Goal: Task Accomplishment & Management: Manage account settings

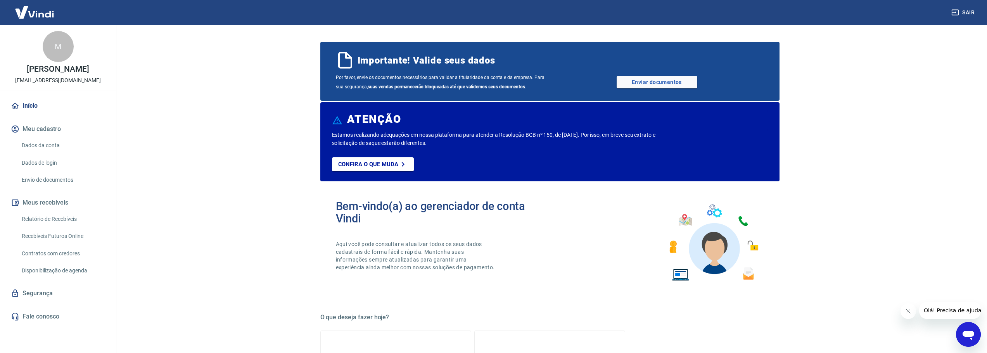
click at [47, 150] on link "Dados da conta" at bounding box center [63, 146] width 88 height 16
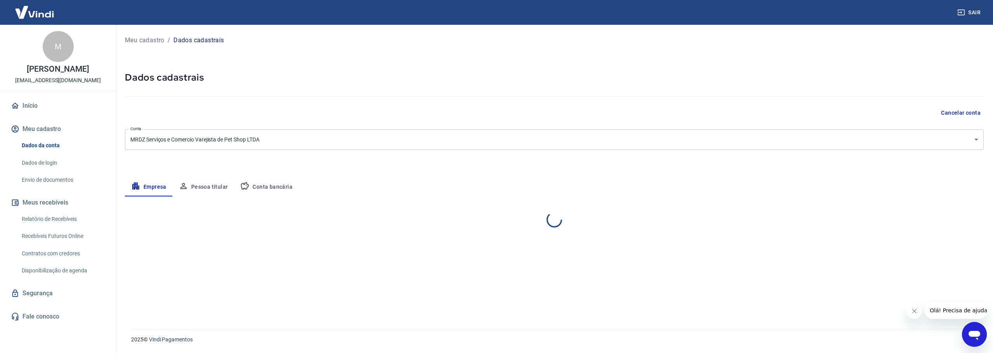
select select "SP"
select select "business"
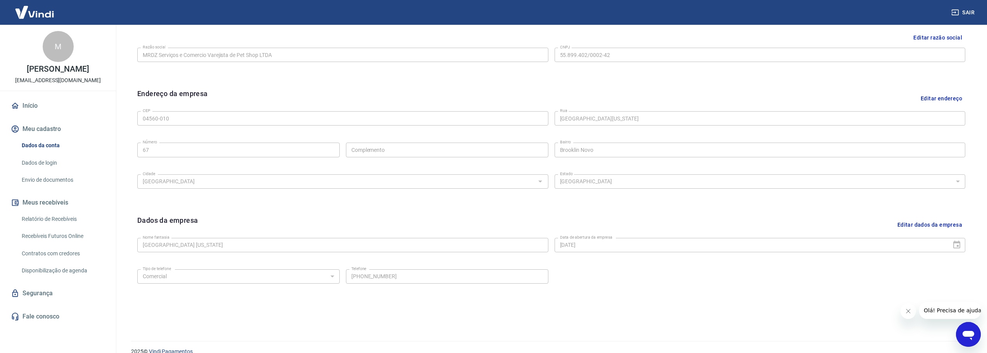
scroll to position [206, 0]
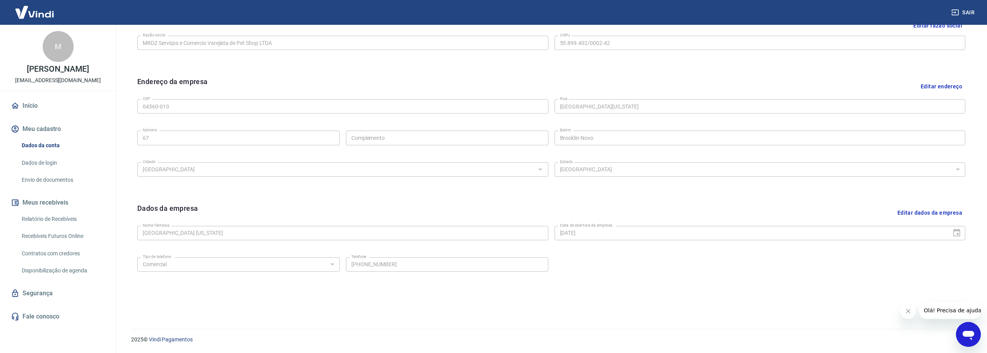
click at [39, 169] on link "Dados de login" at bounding box center [63, 163] width 88 height 16
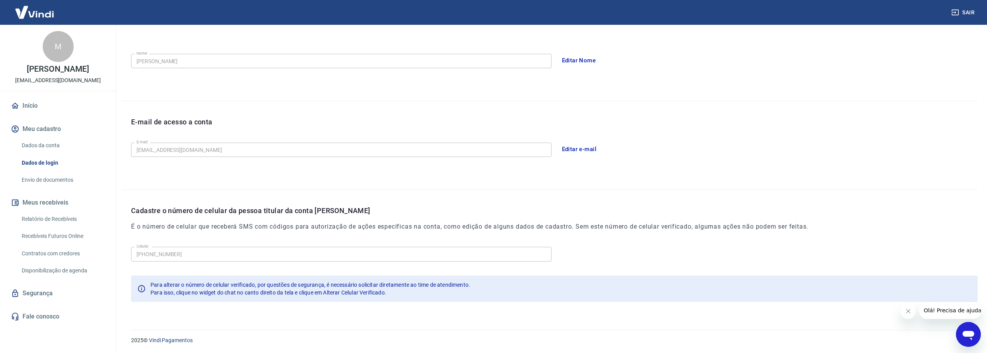
scroll to position [134, 0]
click at [971, 335] on icon "Abrir janela de mensagens" at bounding box center [969, 335] width 12 height 9
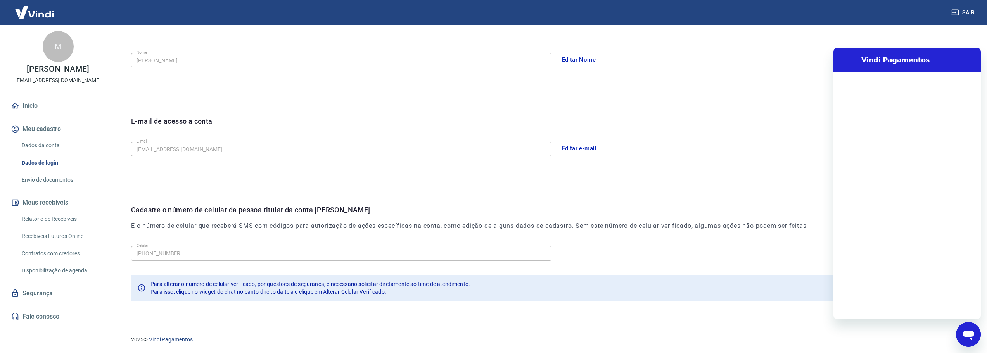
scroll to position [0, 0]
click at [881, 309] on textarea at bounding box center [916, 307] width 119 height 16
type textarea "b"
type textarea "x"
type textarea "bo"
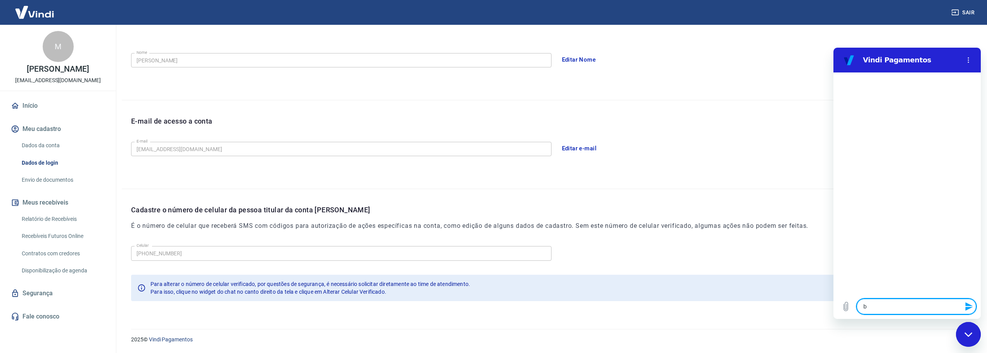
type textarea "x"
type textarea "bom"
type textarea "x"
type textarea "bom"
type textarea "x"
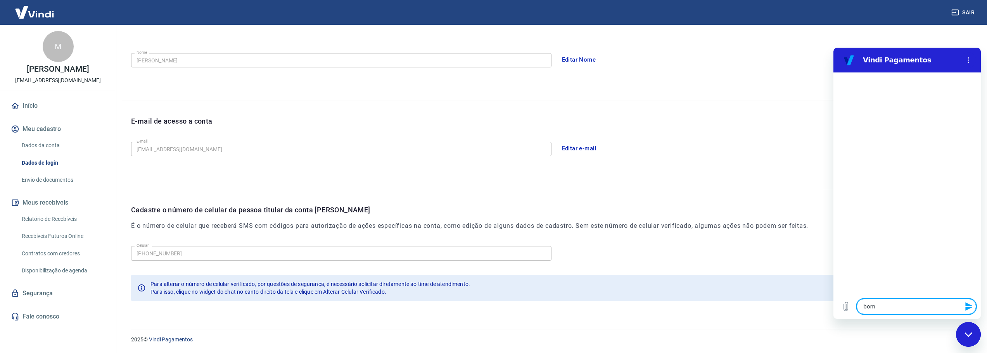
type textarea "bom d"
type textarea "x"
type textarea "bom di"
type textarea "x"
type textarea "bom dia"
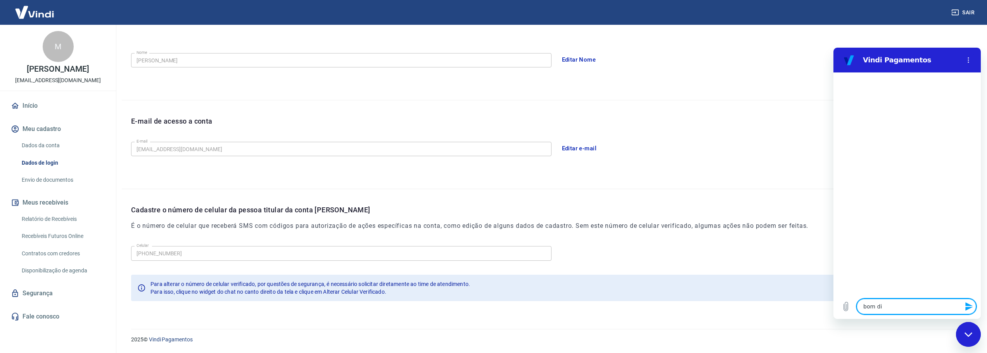
type textarea "x"
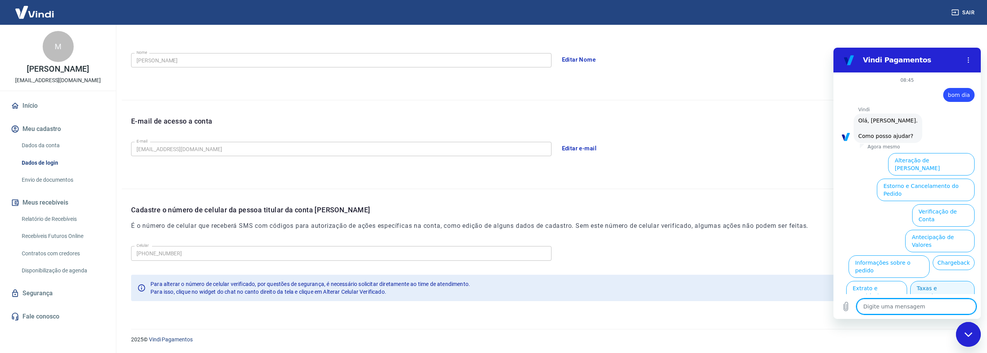
scroll to position [18, 0]
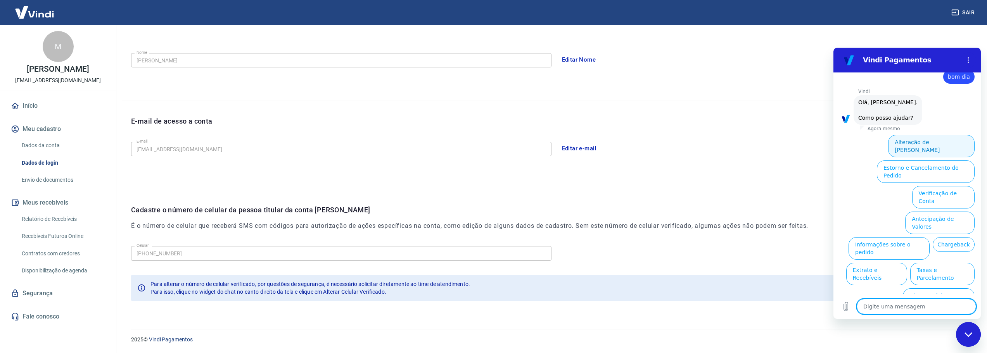
click at [927, 144] on button "Alteração de Dados Cadastrais" at bounding box center [931, 146] width 87 height 22
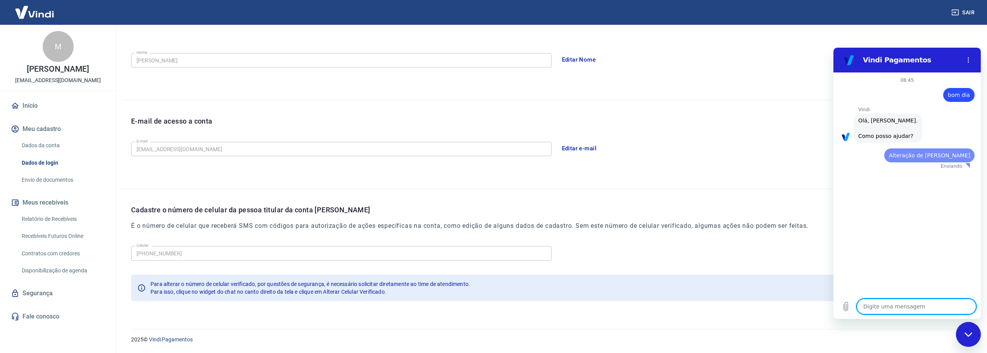
scroll to position [0, 0]
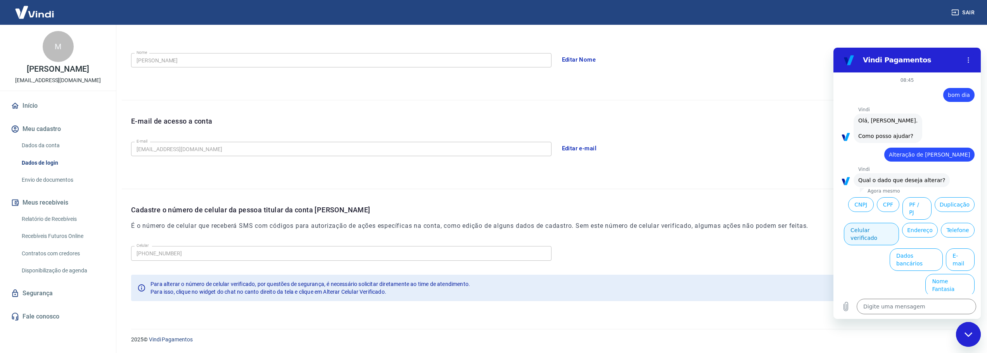
click at [879, 223] on button "Celular verificado" at bounding box center [871, 234] width 55 height 22
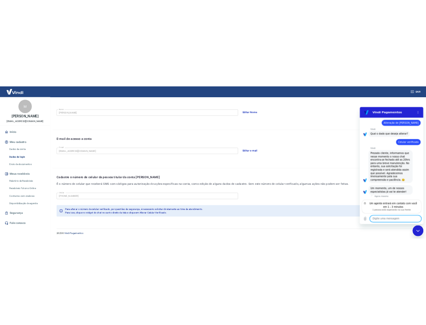
scroll to position [62, 0]
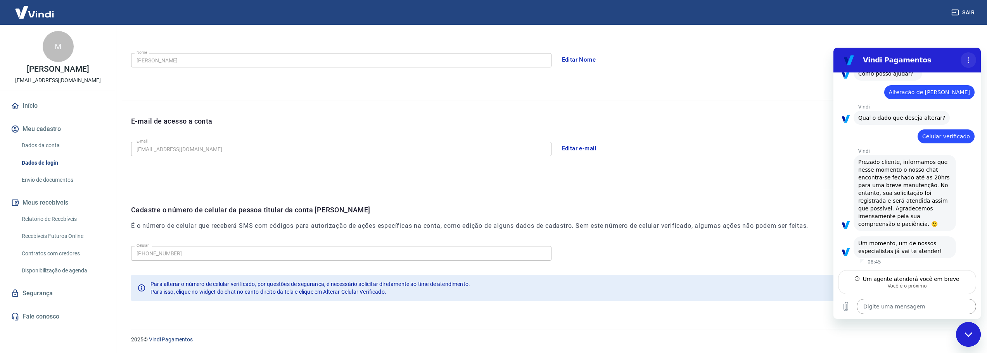
click at [971, 59] on icon "Menu de opções" at bounding box center [969, 60] width 6 height 6
click at [741, 101] on div "E-mail de acesso a conta E-mail petshopnebraska@outlook.com E-mail Editar e-mail" at bounding box center [550, 144] width 856 height 88
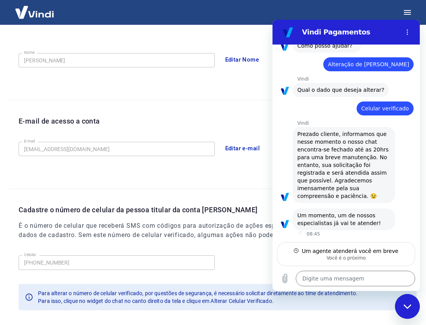
click at [341, 260] on div "Você é o próximo" at bounding box center [346, 258] width 128 height 6
drag, startPoint x: 419, startPoint y: 207, endPoint x: 693, endPoint y: 251, distance: 277.7
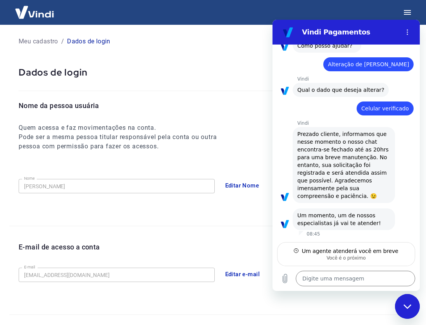
scroll to position [0, 0]
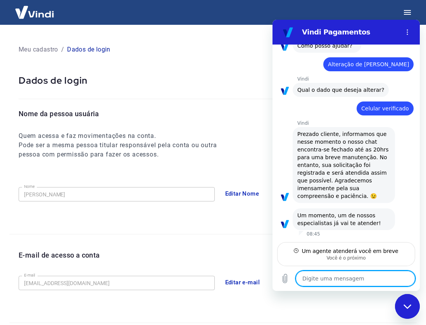
click at [346, 279] on textarea at bounding box center [355, 279] width 119 height 16
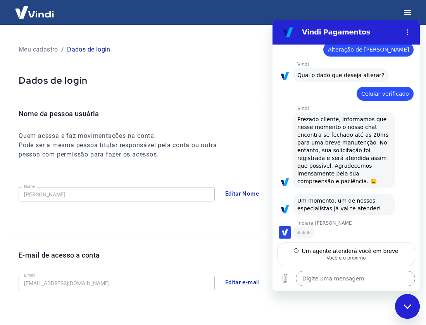
type textarea "x"
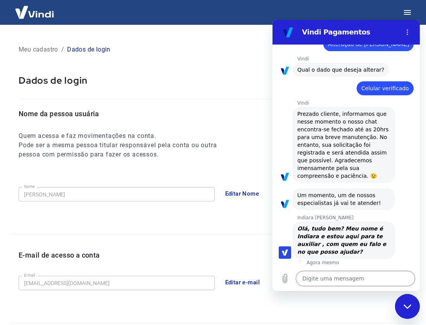
scroll to position [84, 0]
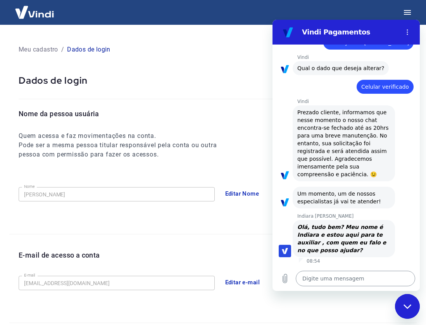
drag, startPoint x: 348, startPoint y: 276, endPoint x: 348, endPoint y: 280, distance: 4.7
click at [348, 276] on textarea at bounding box center [355, 279] width 119 height 16
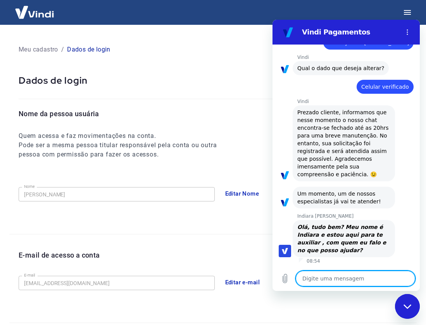
type textarea "B"
type textarea "x"
type textarea "Bo"
type textarea "x"
type textarea "Bom"
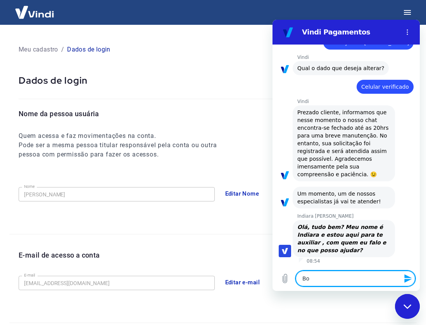
type textarea "x"
type textarea "Bom"
type textarea "x"
type textarea "Bom d"
type textarea "x"
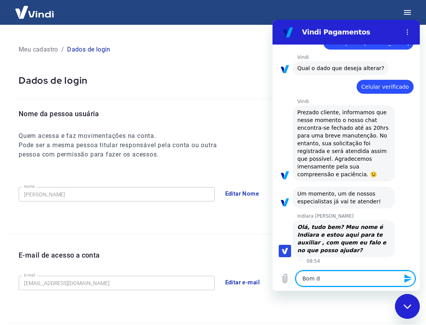
type textarea "Bom di"
type textarea "x"
type textarea "Bom dia"
type textarea "x"
type textarea "Bom dia"
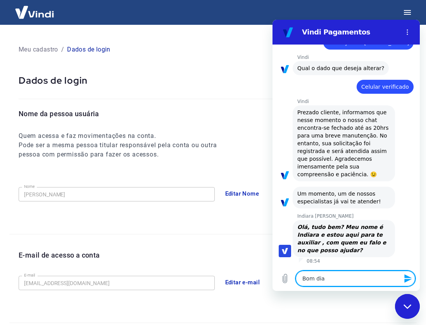
type textarea "x"
type textarea "Bom dia"
type textarea "x"
type textarea "Bom dia,"
type textarea "x"
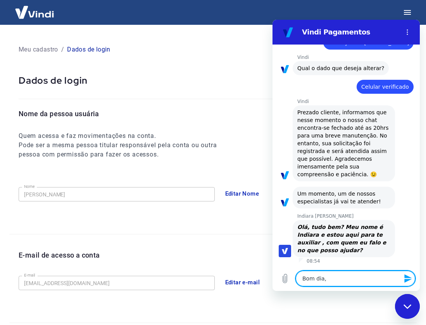
type textarea "Bom dia,"
type textarea "x"
type textarea "Bom dia, I"
type textarea "x"
type textarea "Bom dia, In"
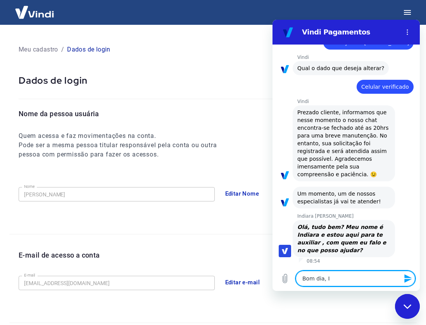
type textarea "x"
type textarea "Bom dia, Ind"
type textarea "x"
type textarea "Bom dia, Indi"
type textarea "x"
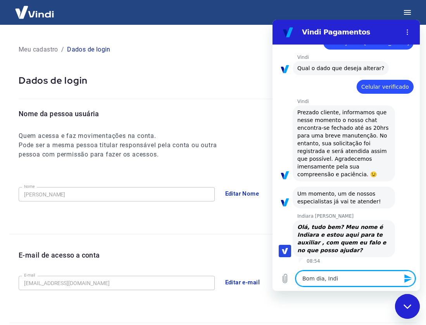
type textarea "Bom dia, India"
type textarea "x"
type textarea "Bom dia, Indiar"
type textarea "x"
type textarea "Bom dia, Indiara"
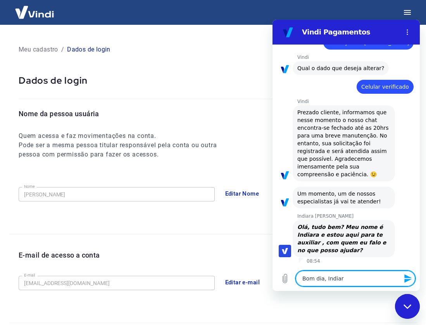
type textarea "x"
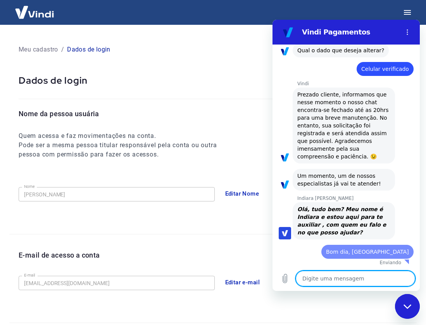
type textarea "x"
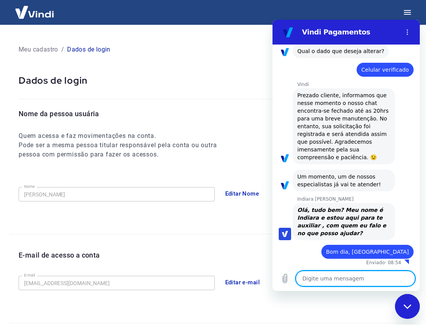
scroll to position [103, 0]
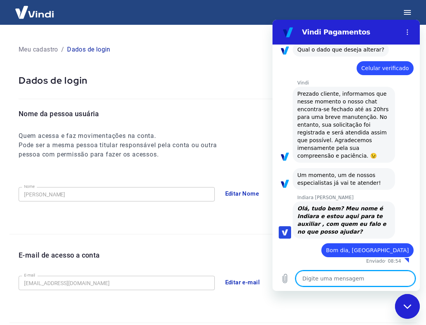
type textarea "P"
type textarea "x"
type textarea "Pr"
type textarea "x"
type textarea "Pre"
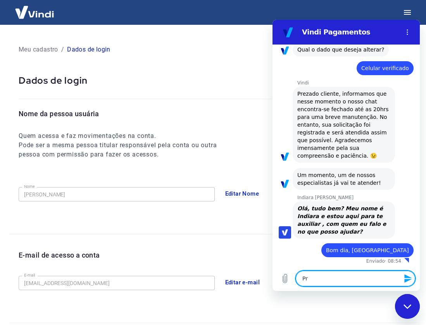
type textarea "x"
type textarea "Prec"
type textarea "x"
type textarea "Preci"
type textarea "x"
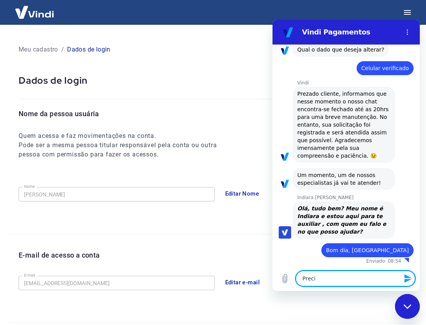
type textarea "Precis"
type textarea "x"
type textarea "Preciso"
type textarea "x"
type textarea "Preciso"
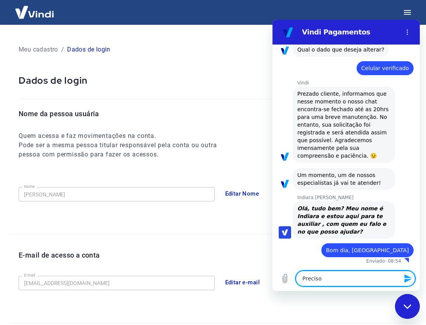
type textarea "x"
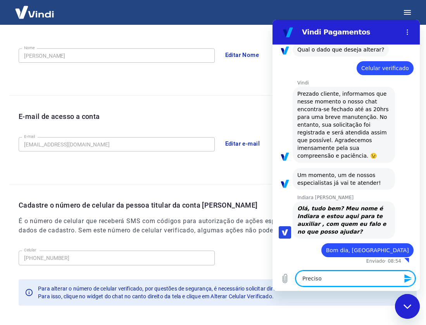
scroll to position [171, 0]
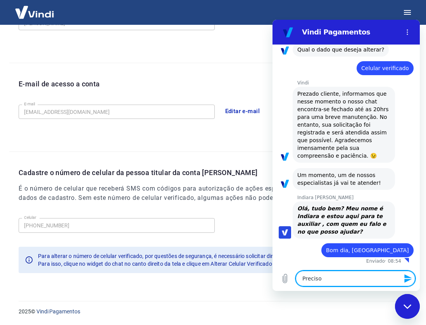
type textarea "Preciso a"
type textarea "x"
type textarea "Preciso at"
type textarea "x"
type textarea "Preciso atu"
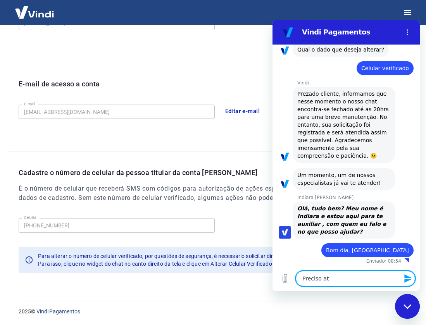
type textarea "x"
type textarea "Preciso atua"
type textarea "x"
type textarea "Preciso atual"
type textarea "x"
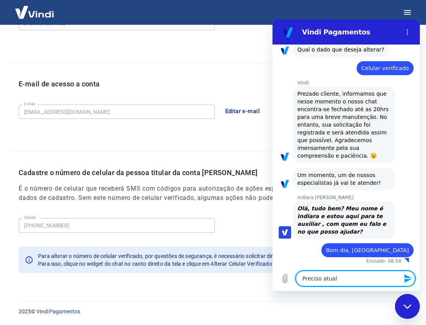
type textarea "Preciso atuali"
type textarea "x"
type textarea "Preciso atualiz"
type textarea "x"
type textarea "Preciso atualiza"
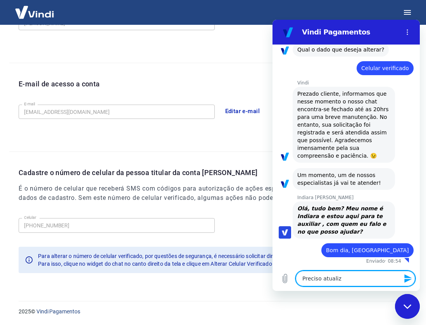
type textarea "x"
type textarea "Preciso atualizar"
type textarea "x"
type textarea "Preciso atualizar"
type textarea "x"
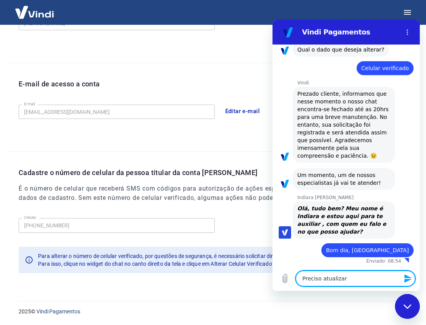
type textarea "Preciso atualizar o"
type textarea "x"
type textarea "Preciso atualizar o"
type textarea "x"
type textarea "Preciso atualizar o t"
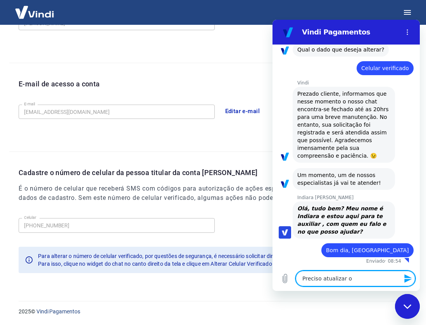
type textarea "x"
type textarea "Preciso atualizar o te"
type textarea "x"
type textarea "Preciso atualizar o tel"
type textarea "x"
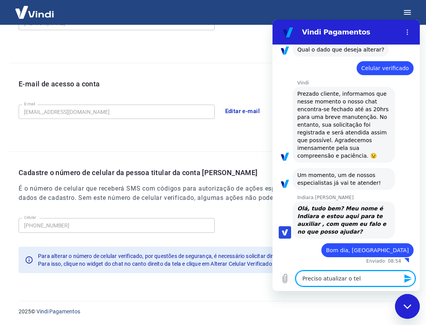
type textarea "Preciso atualizar o tele"
type textarea "x"
type textarea "Preciso atualizar o telef"
type textarea "x"
type textarea "Preciso atualizar o telefo"
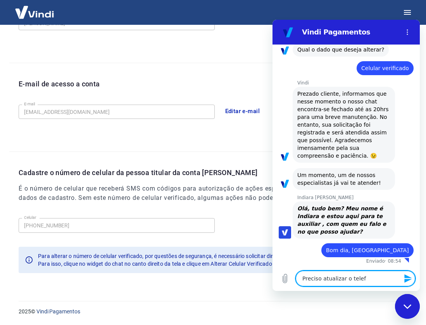
type textarea "x"
type textarea "Preciso atualizar o telefon"
type textarea "x"
type textarea "Preciso atualizar o telefone"
type textarea "x"
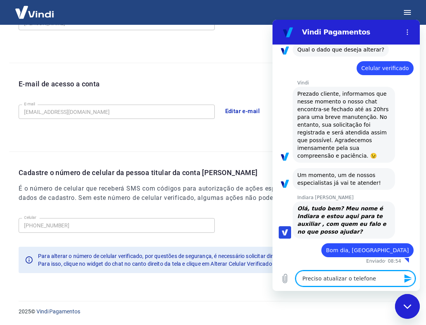
type textarea "Preciso atualizar o telefone"
type textarea "x"
type textarea "Preciso atualizar o telefone c"
type textarea "x"
type textarea "Preciso atualizar o telefone ce"
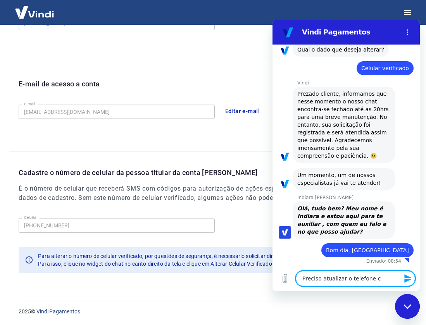
type textarea "x"
type textarea "Preciso atualizar o telefone cel"
type textarea "x"
type textarea "Preciso atualizar o telefone celu"
type textarea "x"
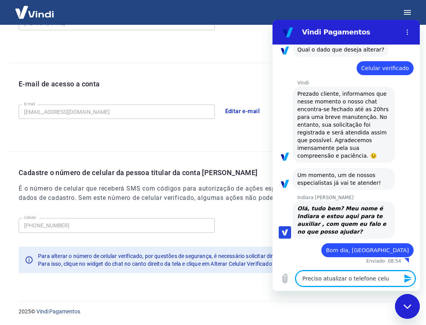
type textarea "Preciso atualizar o telefone celul"
type textarea "x"
type textarea "Preciso atualizar o telefone celula"
type textarea "x"
type textarea "Preciso atualizar o telefone celular"
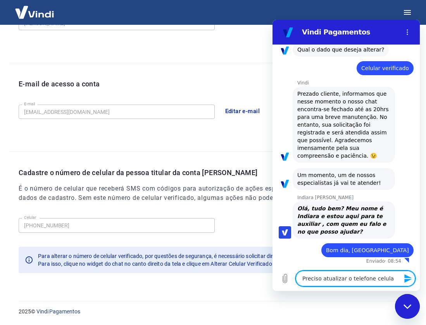
type textarea "x"
type textarea "Preciso atualizar o telefone celular"
type textarea "x"
type textarea "Preciso atualizar o telefone celular v"
type textarea "x"
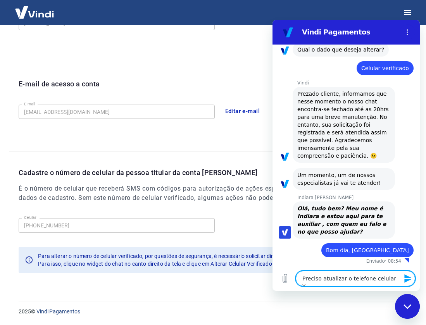
type textarea "Preciso atualizar o telefone celular ve"
type textarea "x"
type textarea "Preciso atualizar o telefone celular ver"
type textarea "x"
type textarea "Preciso atualizar o telefone celular veri"
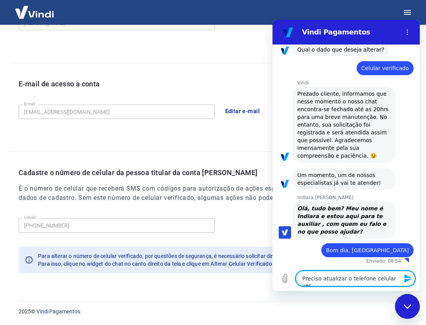
type textarea "x"
type textarea "Preciso atualizar o telefone celular verif"
type textarea "x"
type textarea "Preciso atualizar o telefone celular verifi"
type textarea "x"
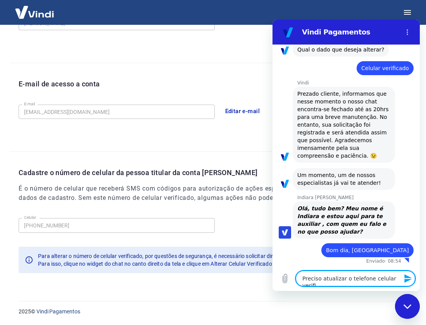
type textarea "Preciso atualizar o telefone celular verific"
type textarea "x"
type textarea "Preciso atualizar o telefone celular verifica"
type textarea "x"
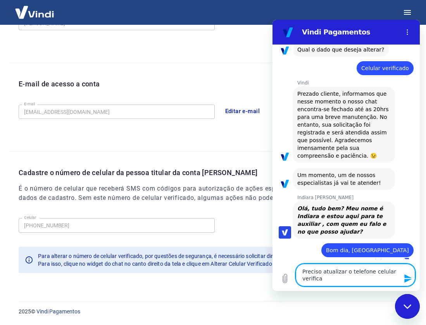
type textarea "Preciso atualizar o telefone celular verificad"
type textarea "x"
type textarea "Preciso atualizar o telefone celular verificado"
type textarea "x"
type textarea "Preciso atualizar o telefone celular verificado."
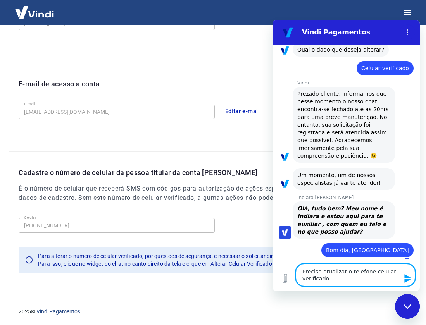
type textarea "x"
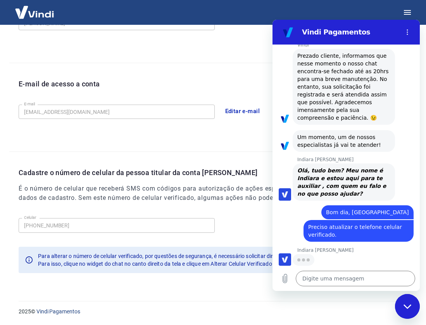
scroll to position [140, 0]
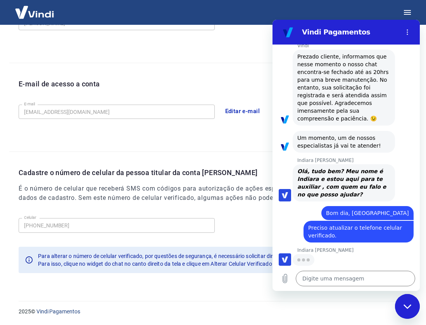
type textarea "x"
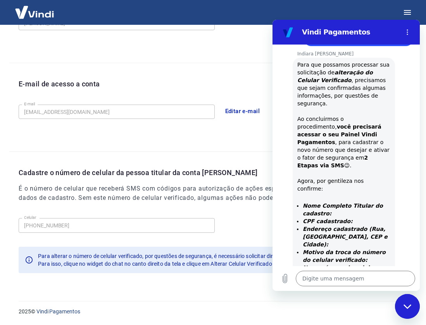
scroll to position [354, 0]
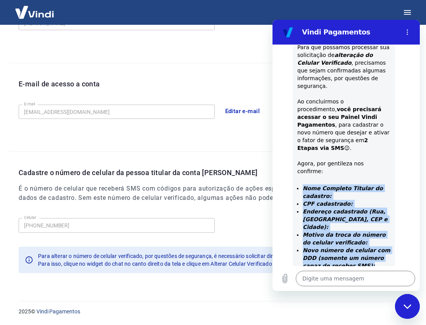
drag, startPoint x: 305, startPoint y: 165, endPoint x: 363, endPoint y: 237, distance: 92.4
click at [363, 237] on ul "Nome Completo Titular do cadastro: CPF cadastrado: Endereço cadastrado (Rua, Ba…" at bounding box center [344, 235] width 93 height 101
click at [351, 200] on li "CPF cadastrado:" at bounding box center [347, 204] width 88 height 8
drag, startPoint x: 303, startPoint y: 166, endPoint x: 349, endPoint y: 248, distance: 94.5
click at [349, 248] on ul "Nome Completo Titular do cadastro: CPF cadastrado: Endereço cadastrado (Rua, Ba…" at bounding box center [344, 235] width 93 height 101
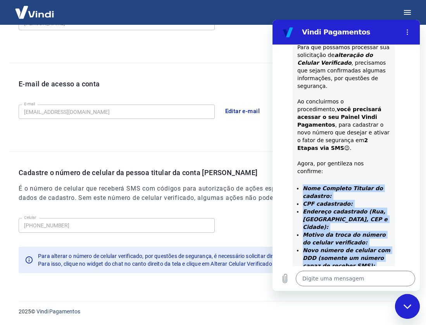
copy ul "Nome Completo Titular do cadastro: CPF cadastrado: Endereço cadastrado (Rua, Ba…"
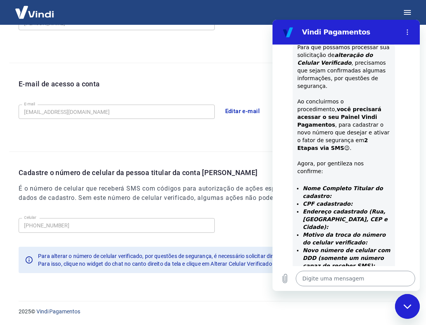
click at [319, 279] on textarea at bounding box center [355, 279] width 119 height 16
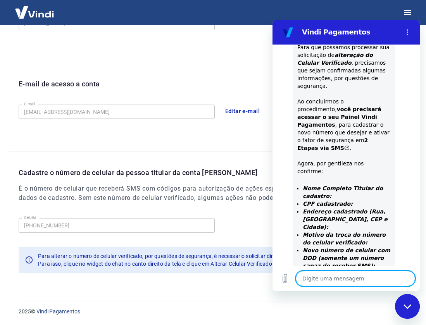
paste textarea "Nome Completo Titular do cadastro: CPF cadastrado: Endereço cadastrado (Rua, Ba…"
type textarea "Nome Completo Titular do cadastro: CPF cadastrado: Endereço cadastrado (Rua, Ba…"
type textarea "x"
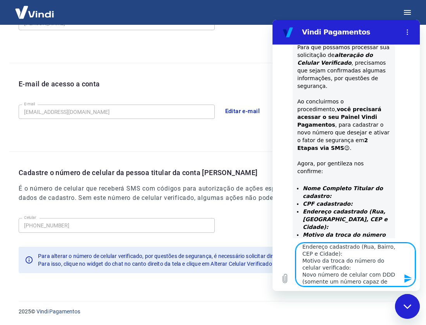
scroll to position [0, 0]
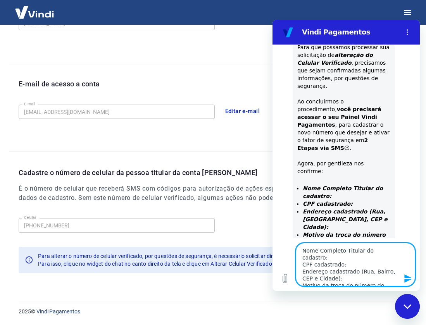
click at [395, 251] on textarea "Nome Completo Titular do cadastro: CPF cadastrado: Endereço cadastrado (Rua, Ba…" at bounding box center [355, 264] width 119 height 43
type textarea "Nome Completo Titular do cadastro: CPF cadastrado: Endereço cadastrado (Rua, Ba…"
type textarea "x"
type textarea "Nome Completo Titular do cadastro: M CPF cadastrado: Endereço cadastrado (Rua, …"
type textarea "x"
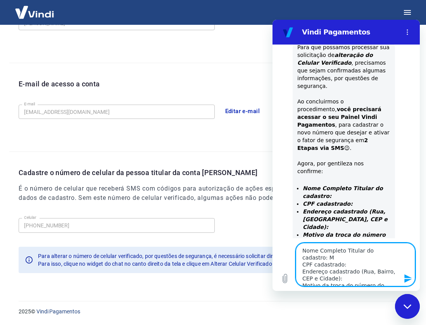
type textarea "Nome Completo Titular do cadastro: Ma CPF cadastrado: Endereço cadastrado (Rua,…"
type textarea "x"
type textarea "Nome Completo Titular do cadastro: Max CPF cadastrado: Endereço cadastrado (Rua…"
type textarea "x"
type textarea "Nome Completo Titular do cadastro: Maxi CPF cadastrado: Endereço cadastrado (Ru…"
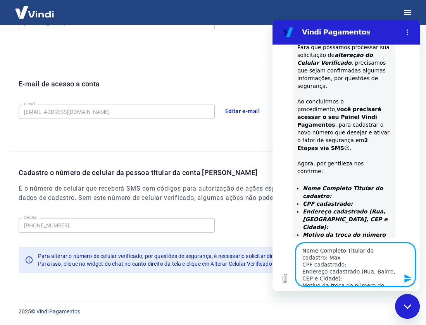
type textarea "x"
type textarea "Nome Completo Titular do cadastro: Maxim CPF cadastrado: Endereço cadastrado (R…"
type textarea "x"
type textarea "Nome Completo Titular do cadastro: Maximi CPF cadastrado: Endereço cadastrado (…"
type textarea "x"
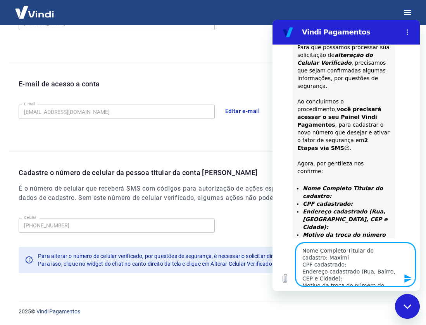
type textarea "Nome Completo Titular do cadastro: Maximil CPF cadastrado: Endereço cadastrado …"
type textarea "x"
type textarea "Nome Completo Titular do cadastro: Maximili CPF cadastrado: Endereço cadastrado…"
type textarea "x"
type textarea "Nome Completo Titular do cadastro: Maximilia CPF cadastrado: Endereço cadastrad…"
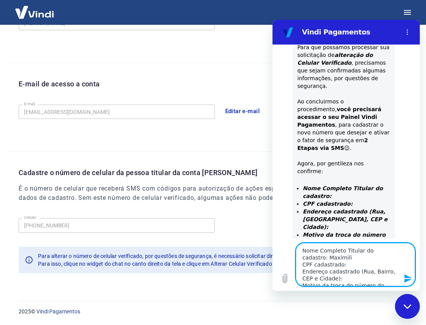
type textarea "x"
type textarea "Nome Completo Titular do cadastro: Maximilian CPF cadastrado: Endereço cadastra…"
type textarea "x"
type textarea "Nome Completo Titular do cadastro: Maximiliano CPF cadastrado: Endereço cadastr…"
type textarea "x"
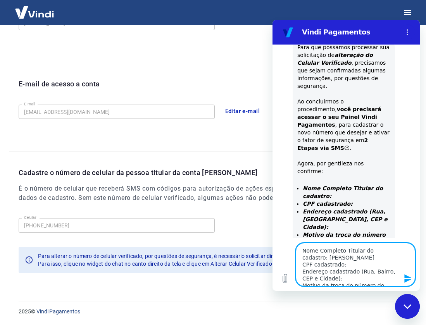
type textarea "Nome Completo Titular do cadastro: Maximiliano CPF cadastrado: Endereço cadastr…"
type textarea "x"
type textarea "Nome Completo Titular do cadastro: Maximiliano R CPF cadastrado: Endereço cadas…"
type textarea "x"
type textarea "Nome Completo Titular do cadastro: Maximiliano Ra CPF cadastrado: Endereço cada…"
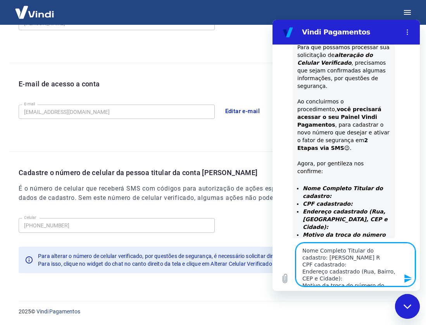
type textarea "x"
type textarea "Nome Completo Titular do cadastro: Maximiliano Rau CPF cadastrado: Endereço cad…"
type textarea "x"
type textarea "Nome Completo Titular do cadastro: Maximiliano Raul CPF cadastrado: Endereço ca…"
type textarea "x"
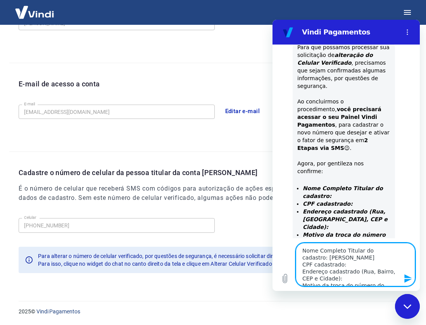
type textarea "Nome Completo Titular do cadastro: Maximiliano Raul CPF cadastrado: Endereço ca…"
type textarea "x"
type textarea "Nome Completo Titular do cadastro: Maximiliano Raul D CPF cadastrado: Endereço …"
type textarea "x"
type textarea "Nome Completo Titular do cadastro: Maximiliano Raul Do CPF cadastrado: Endereço…"
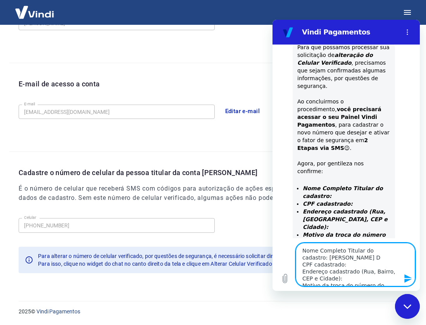
type textarea "x"
type textarea "Nome Completo Titular do cadastro: Maximiliano Raul Dom CPF cadastrado: Endereç…"
type textarea "x"
type textarea "Nome Completo Titular do cadastro: Maximiliano Raul Domi CPF cadastrado: Endere…"
type textarea "x"
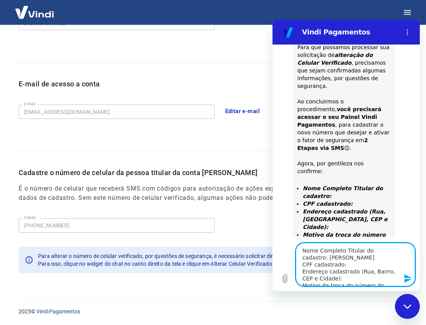
click at [351, 268] on textarea "Nome Completo Titular do cadastro: Maximiliano Raul Dominguez CPF cadastrado: E…" at bounding box center [355, 264] width 119 height 43
click at [332, 280] on textarea "Nome Completo Titular do cadastro: Maximiliano Raul Dominguez CPF cadastrado: 2…" at bounding box center [355, 264] width 119 height 43
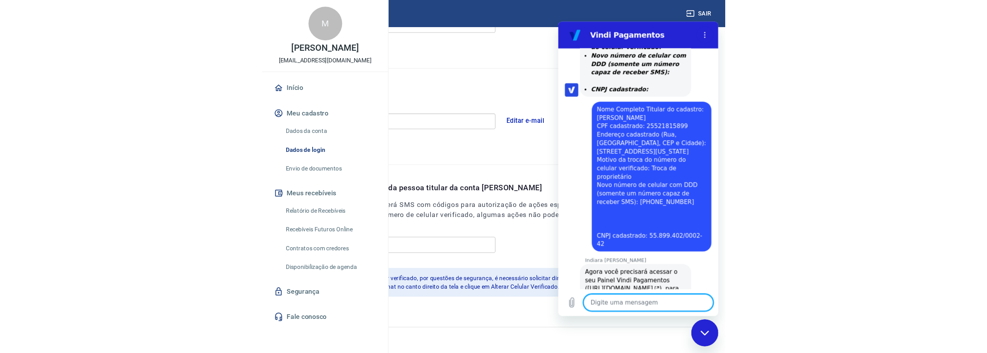
scroll to position [134, 0]
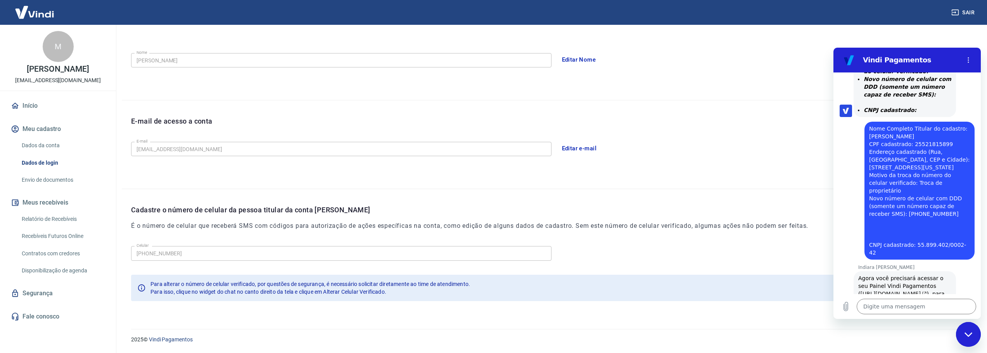
click at [905, 291] on link "https://signin.yapay.com.br/login/intermediador" at bounding box center [893, 294] width 66 height 6
click at [900, 291] on link "https://signin.yapay.com.br/login/intermediador" at bounding box center [893, 294] width 66 height 6
click at [896, 307] on textarea at bounding box center [916, 307] width 119 height 16
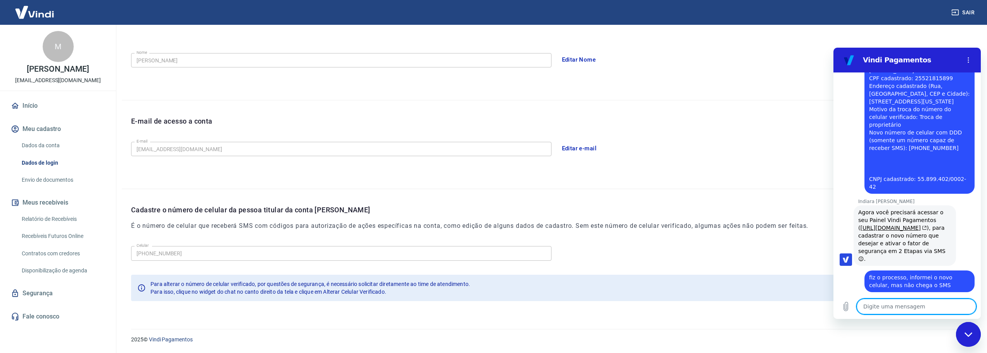
scroll to position [621, 0]
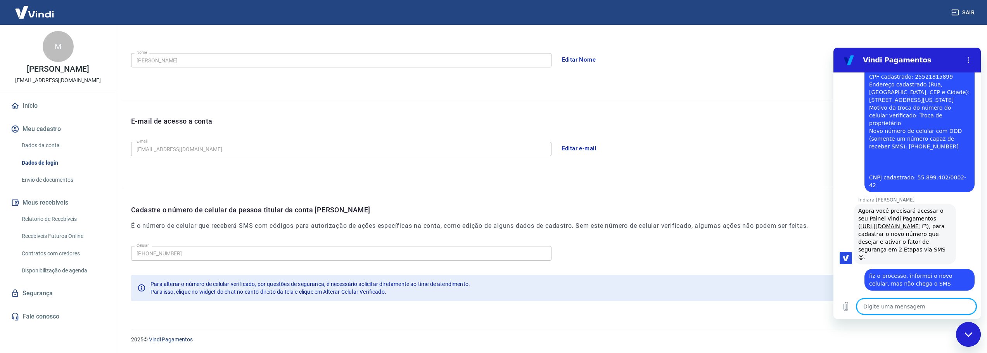
click at [898, 309] on textarea at bounding box center [916, 307] width 119 height 16
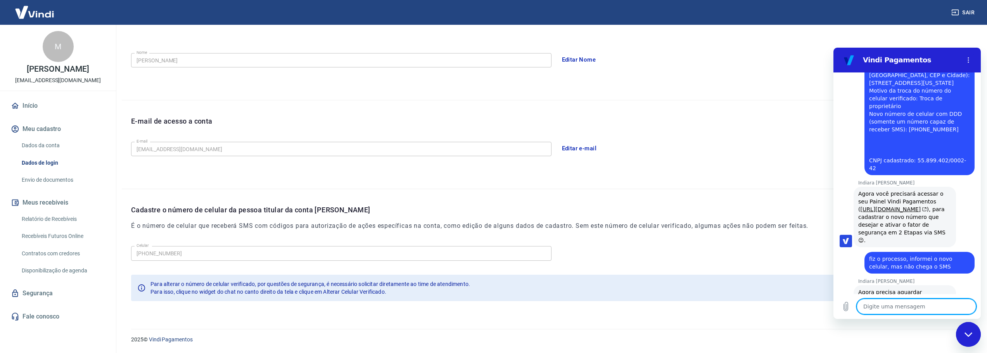
scroll to position [640, 0]
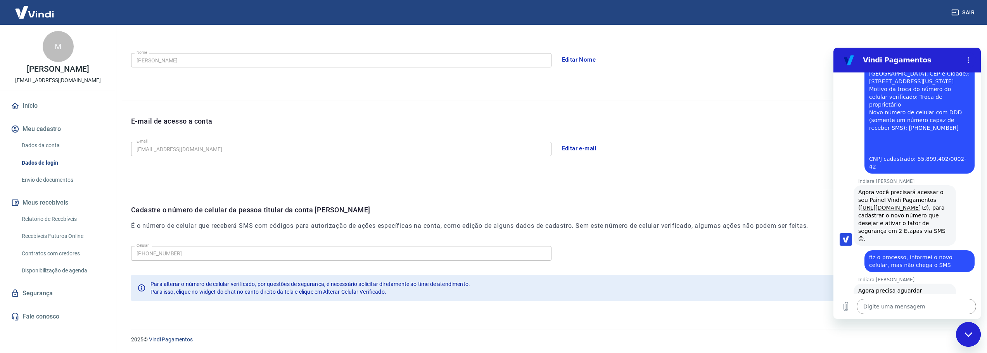
drag, startPoint x: 858, startPoint y: 161, endPoint x: 888, endPoint y: 170, distance: 30.2
click at [888, 189] on span "Agora você precisará acessar o seu Painel Vindi Pagamentos ( https://signin.yap…" at bounding box center [904, 216] width 93 height 54
copy span "( https://signin.yapay.com.br/login/intermediador"
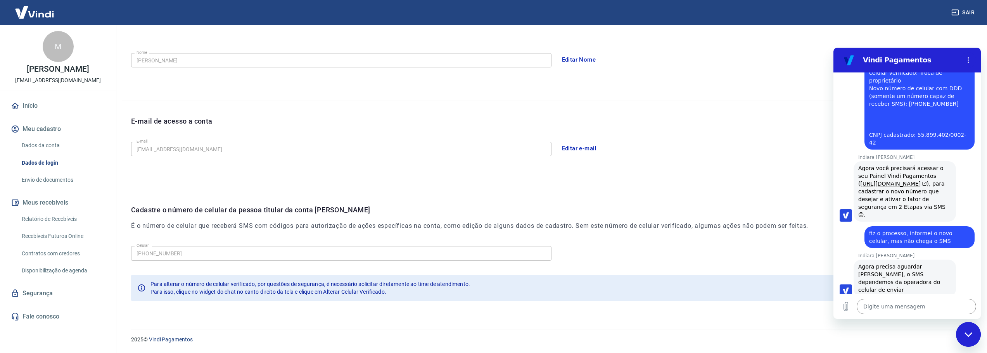
scroll to position [665, 0]
click at [909, 307] on textarea at bounding box center [916, 307] width 119 height 16
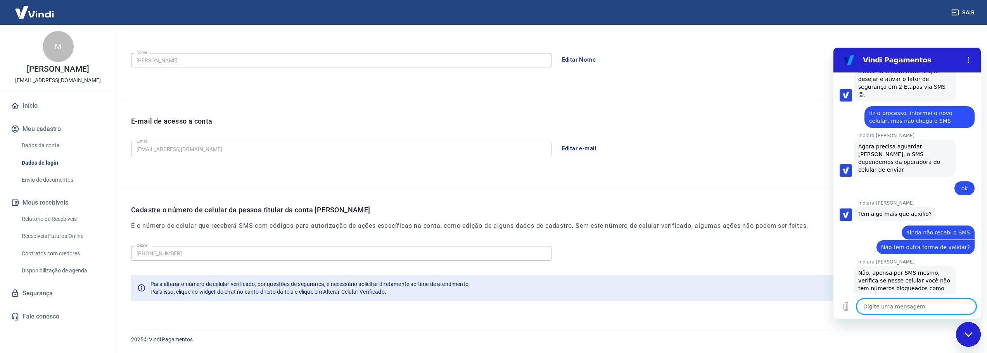
scroll to position [786, 0]
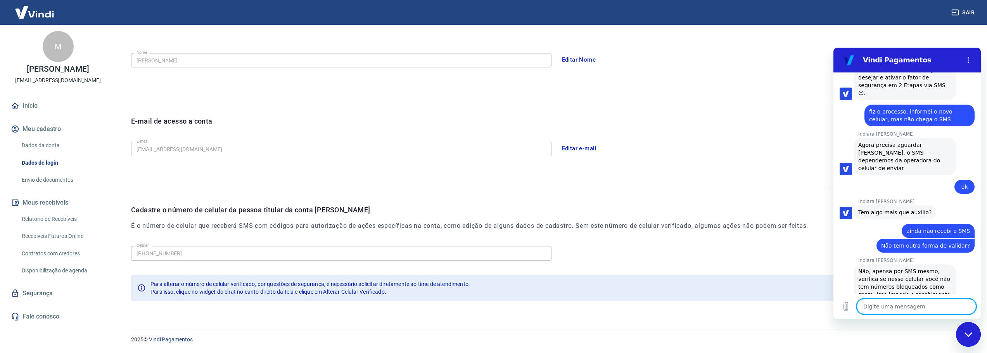
click at [903, 309] on textarea at bounding box center [916, 307] width 119 height 16
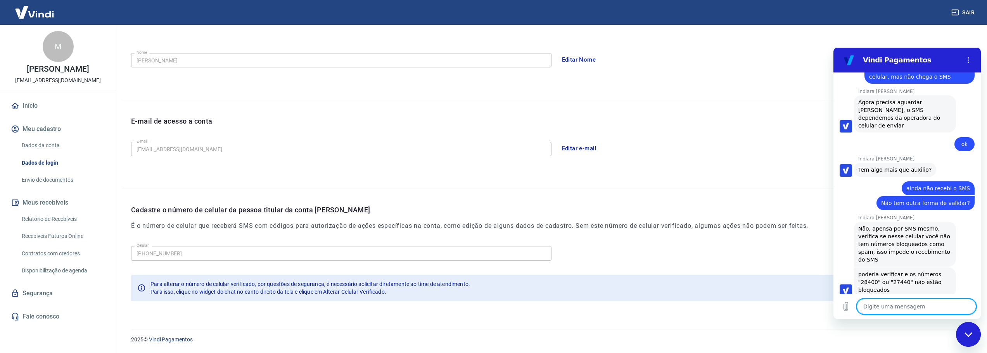
scroll to position [830, 0]
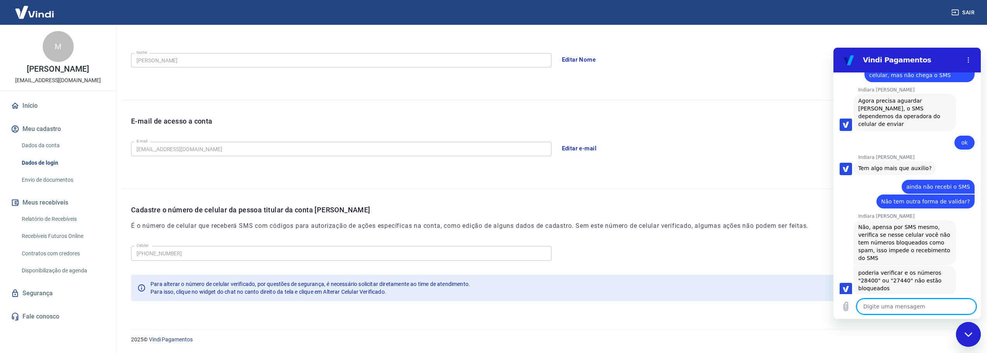
click at [908, 305] on textarea at bounding box center [916, 307] width 119 height 16
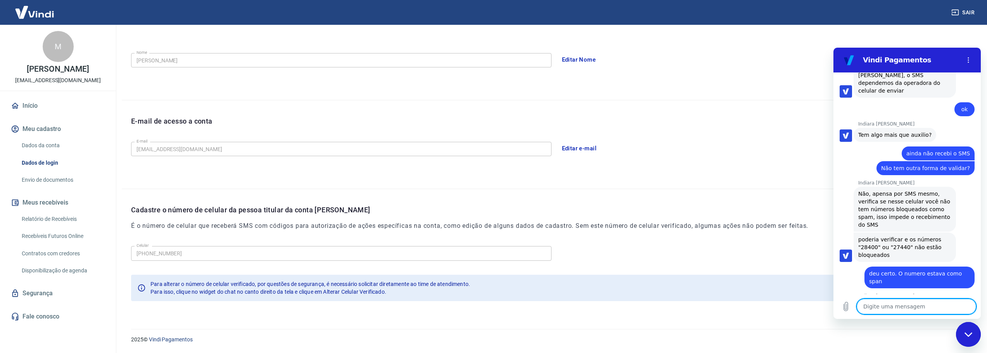
scroll to position [896, 0]
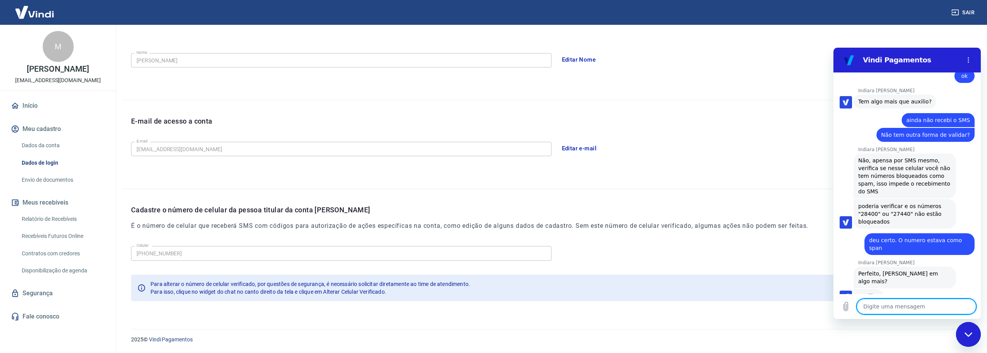
click at [906, 309] on textarea at bounding box center [916, 307] width 119 height 16
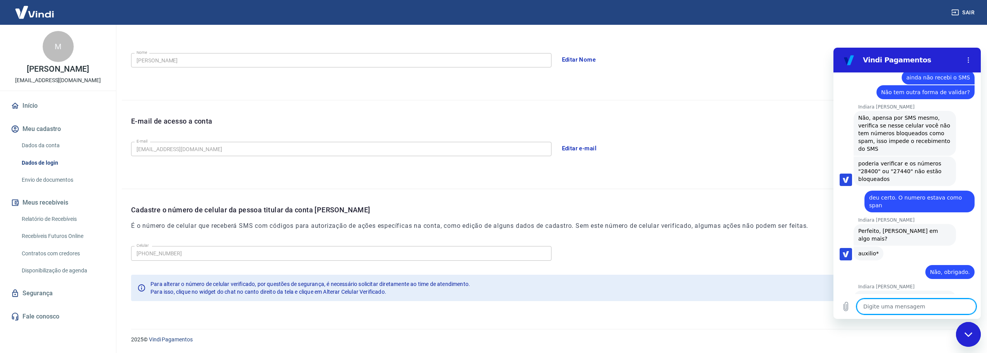
scroll to position [959, 0]
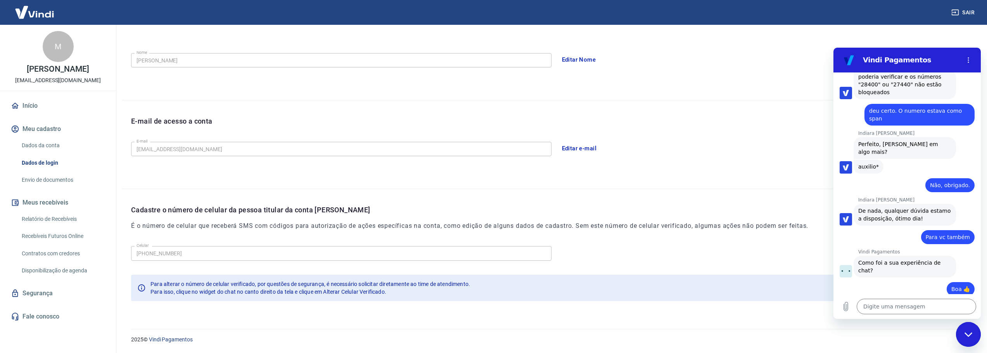
scroll to position [1025, 0]
click at [938, 350] on button "Enviar" at bounding box center [953, 358] width 30 height 16
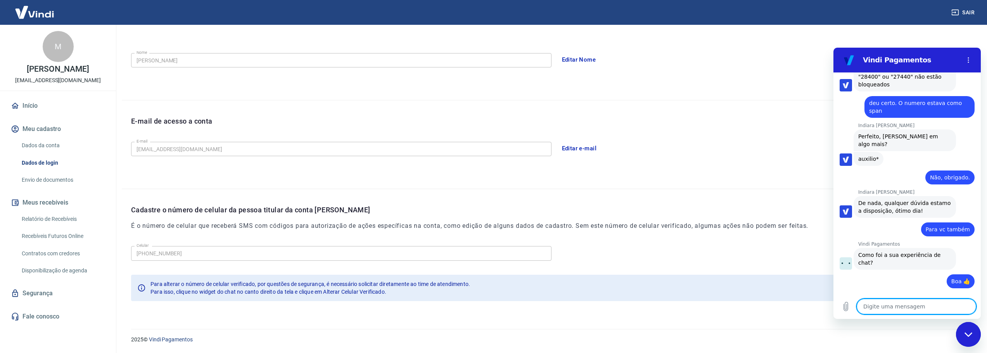
scroll to position [1035, 0]
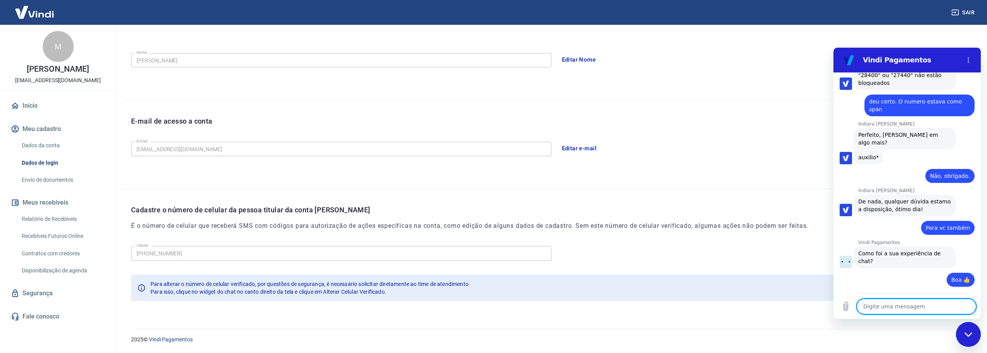
click at [971, 333] on icon "Fechar janela de mensagens" at bounding box center [968, 334] width 8 height 4
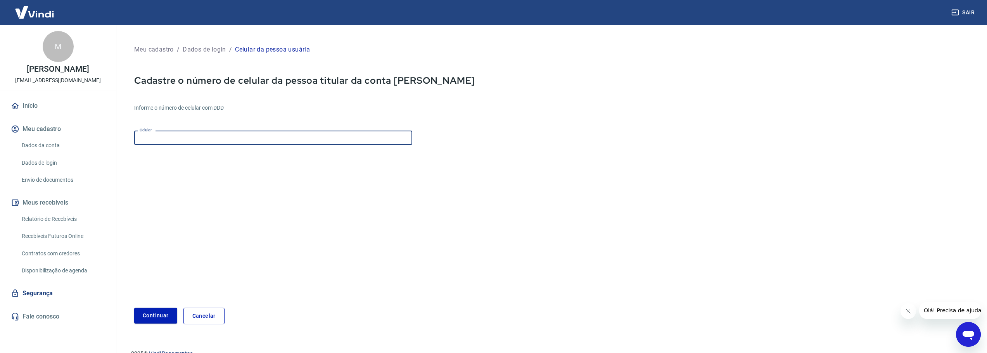
click at [204, 138] on input "Celular" at bounding box center [273, 138] width 278 height 14
type input "[PHONE_NUMBER]"
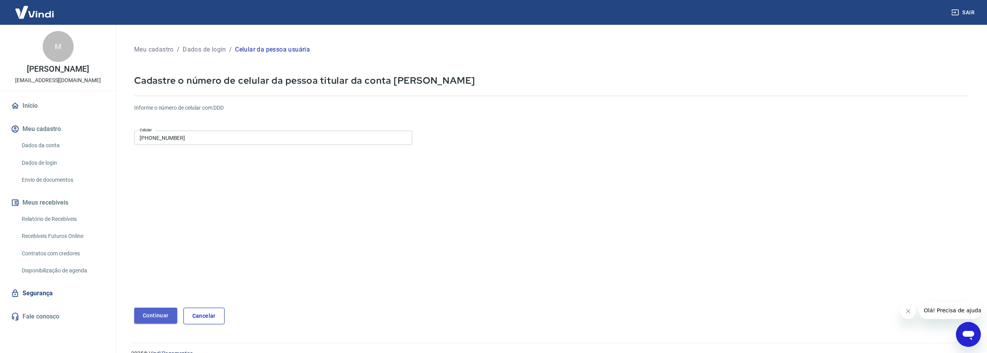
click at [154, 313] on button "Continuar" at bounding box center [155, 316] width 43 height 16
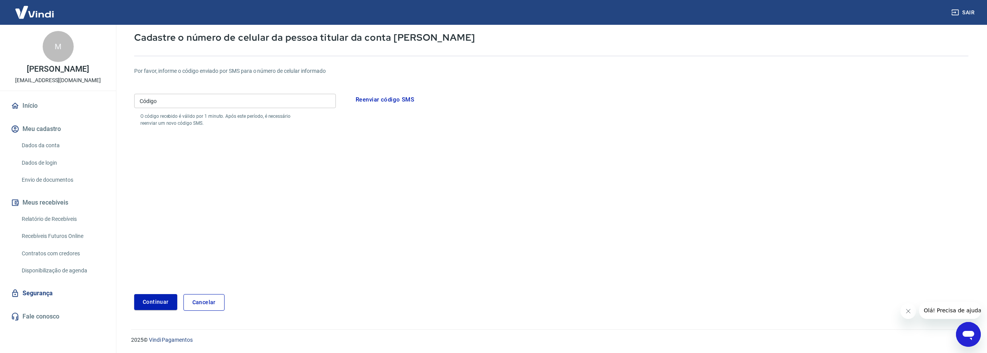
scroll to position [43, 0]
click at [380, 95] on button "Reenviar código SMS" at bounding box center [384, 99] width 67 height 16
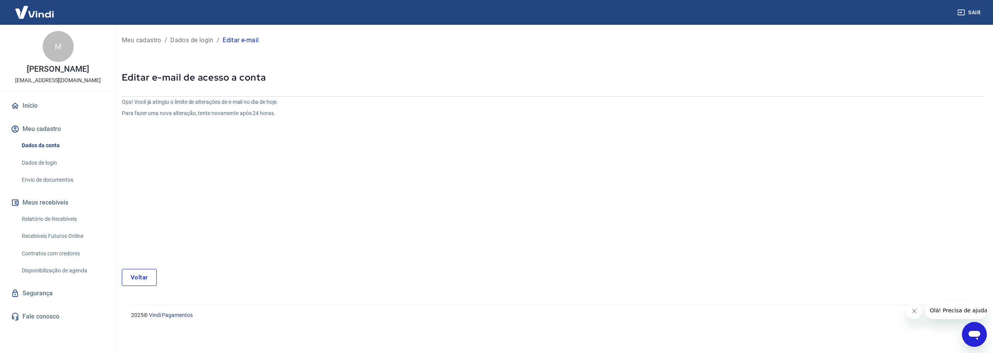
click at [145, 281] on link "Voltar" at bounding box center [139, 277] width 35 height 17
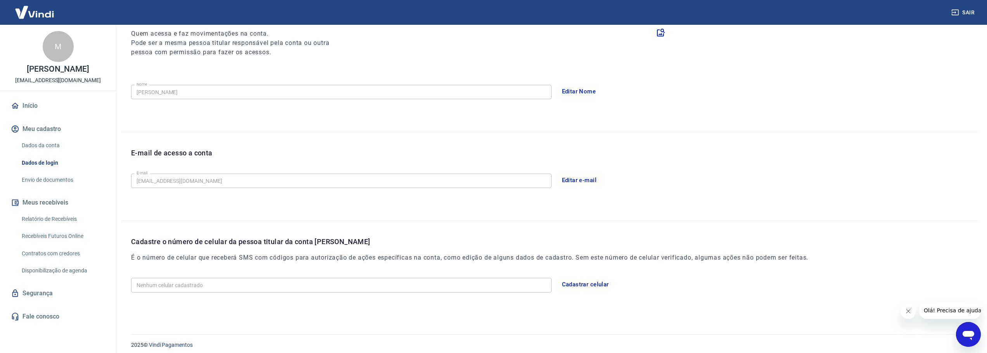
scroll to position [108, 0]
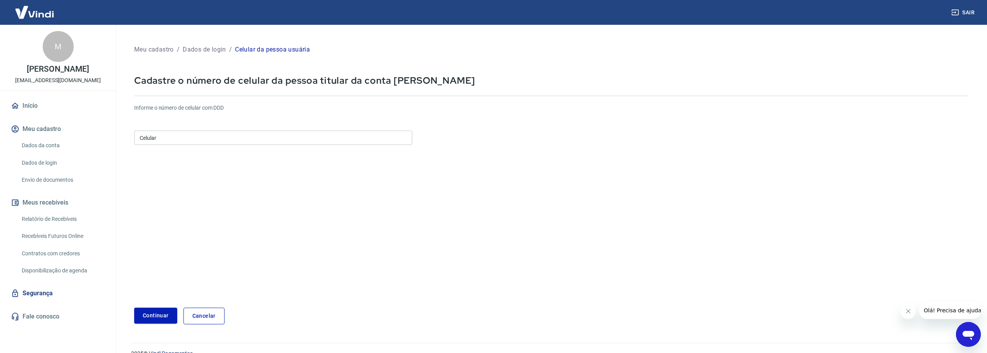
click at [180, 140] on input "Celular" at bounding box center [273, 138] width 278 height 14
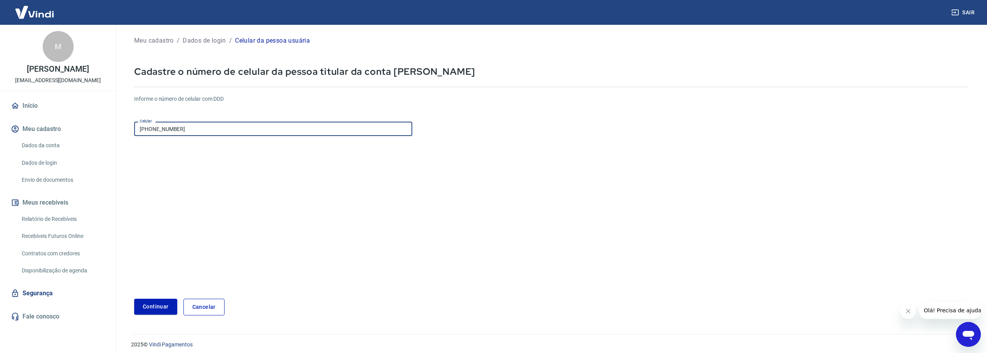
scroll to position [14, 0]
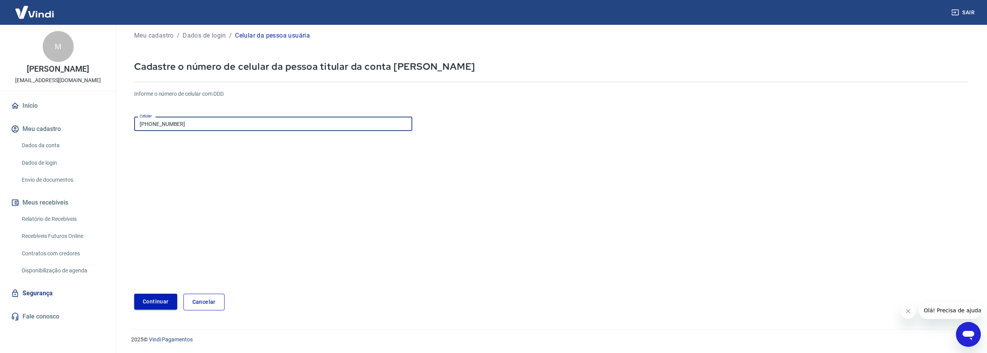
type input "[PHONE_NUMBER]"
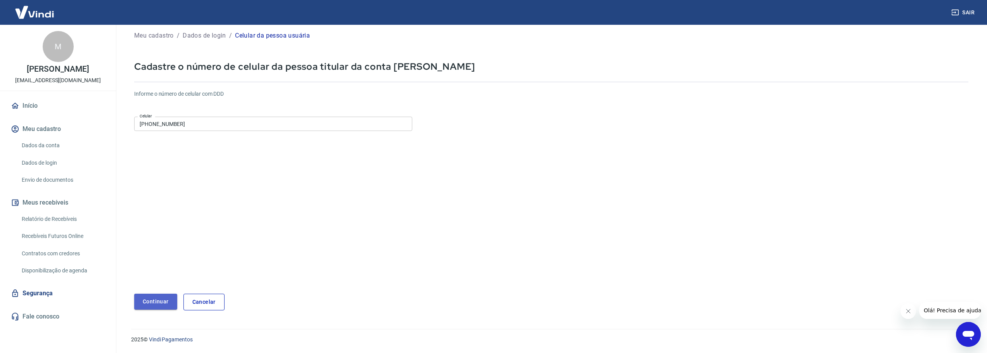
click at [159, 299] on button "Continuar" at bounding box center [155, 302] width 43 height 16
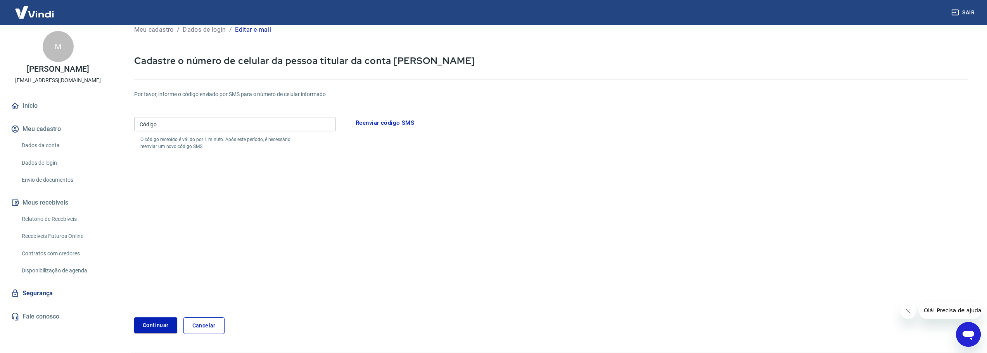
scroll to position [39, 0]
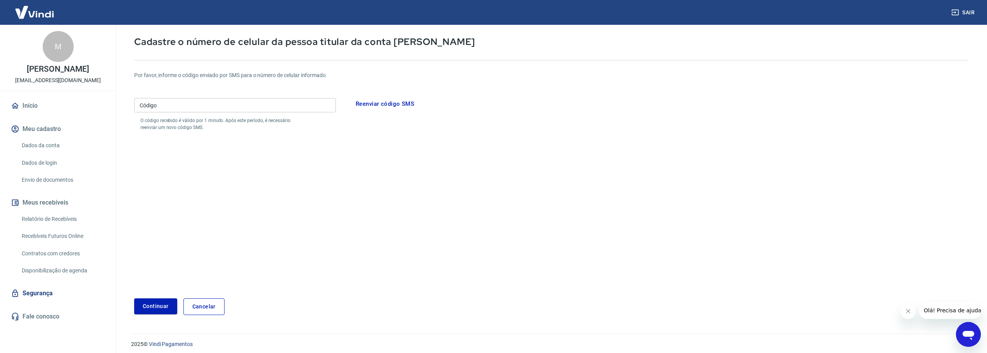
click at [344, 212] on form "Por favor, informe o código enviado por SMS para o número de celular informado …" at bounding box center [551, 188] width 834 height 253
click at [385, 103] on button "Reenviar código SMS" at bounding box center [384, 104] width 67 height 16
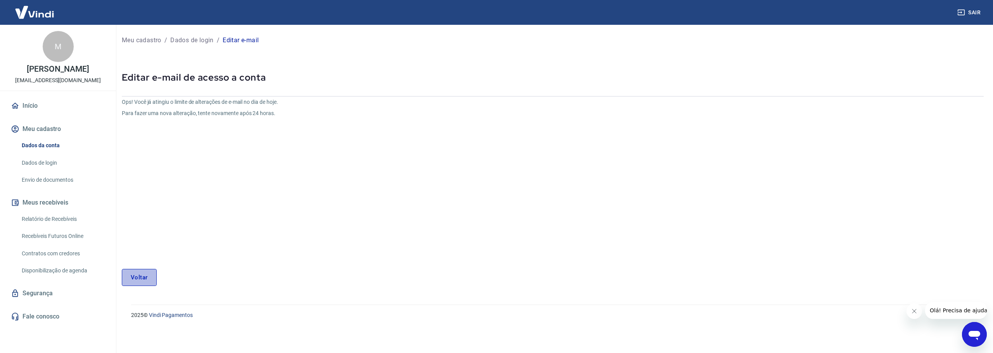
click at [140, 279] on link "Voltar" at bounding box center [139, 277] width 35 height 17
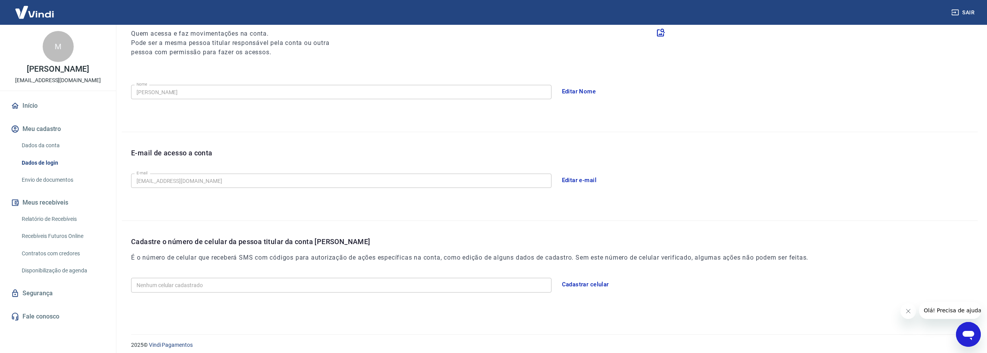
scroll to position [108, 0]
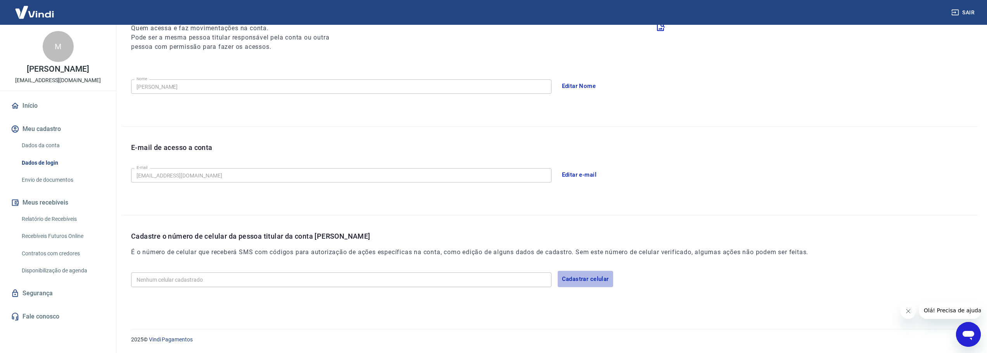
click at [581, 280] on button "Cadastrar celular" at bounding box center [585, 279] width 55 height 16
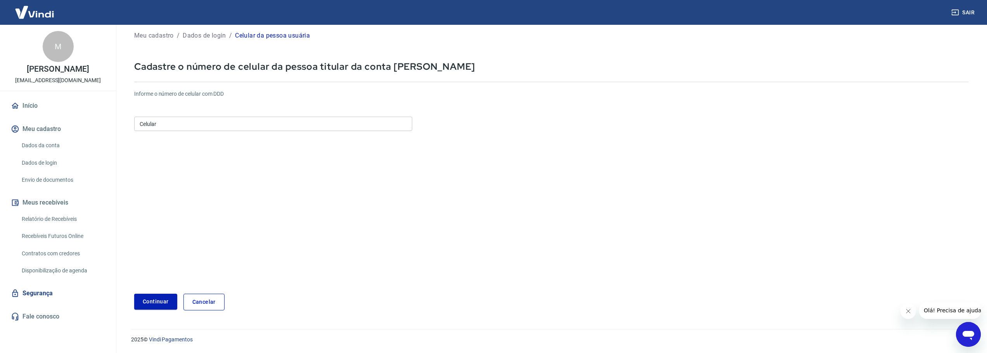
scroll to position [14, 0]
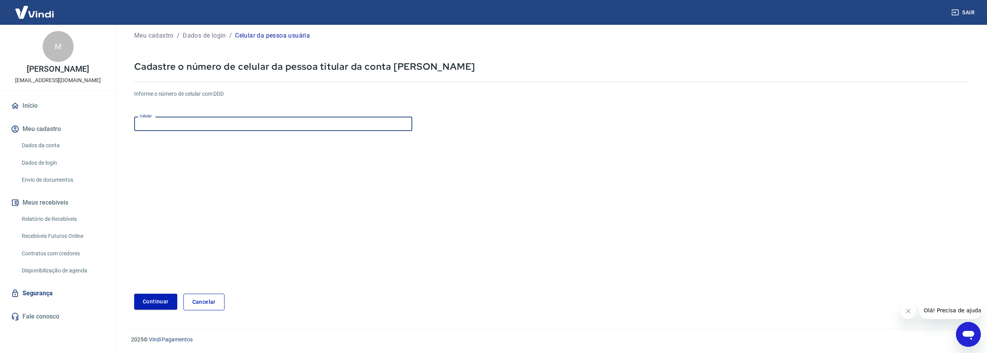
click at [158, 120] on input "Celular" at bounding box center [273, 124] width 278 height 14
type input "[PHONE_NUMBER]"
click at [151, 300] on button "Continuar" at bounding box center [155, 302] width 43 height 16
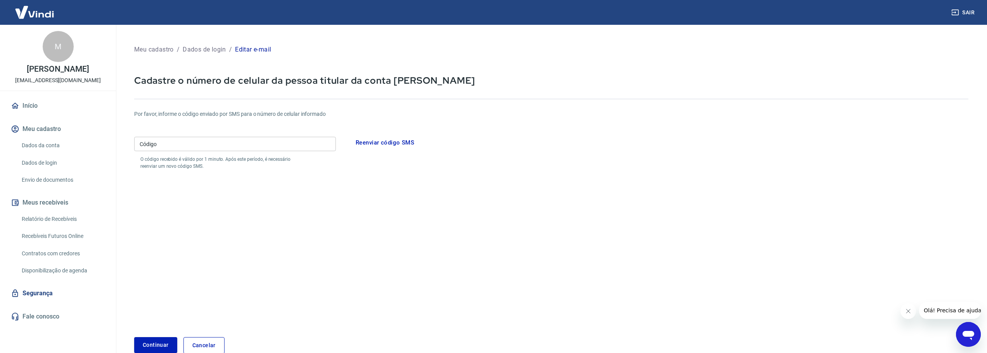
click at [412, 274] on form "Por favor, informe o código enviado por SMS para o número de celular informado …" at bounding box center [551, 227] width 834 height 253
click at [244, 144] on input "Código" at bounding box center [235, 144] width 202 height 14
type input "290057"
click at [163, 342] on button "Continuar" at bounding box center [155, 345] width 43 height 16
click at [111, 334] on icon "close" at bounding box center [110, 333] width 8 height 8
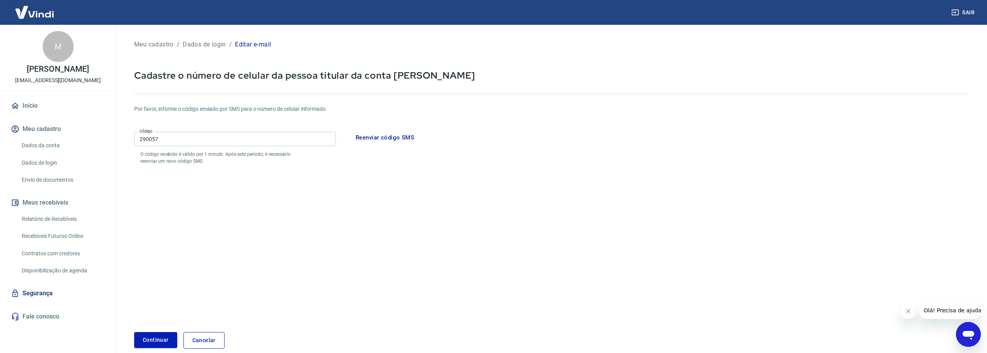
scroll to position [5, 0]
click at [384, 136] on button "Reenviar código SMS" at bounding box center [384, 138] width 67 height 16
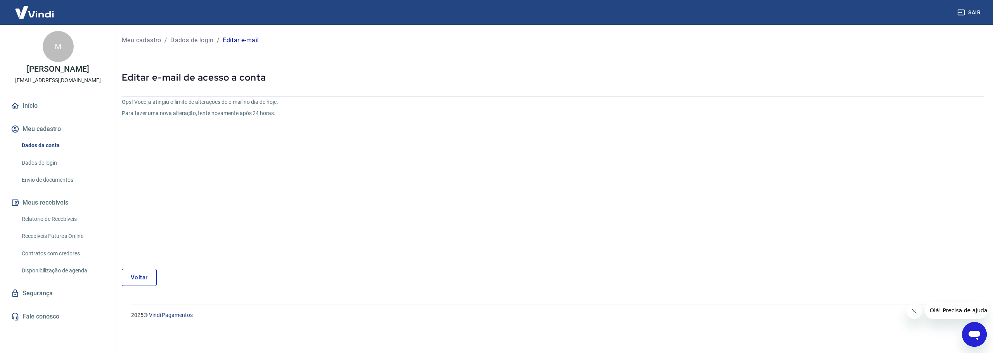
click at [139, 278] on link "Voltar" at bounding box center [139, 277] width 35 height 17
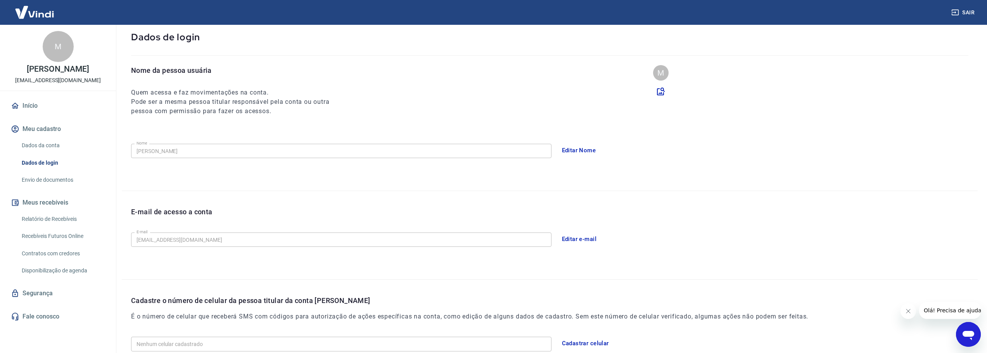
scroll to position [108, 0]
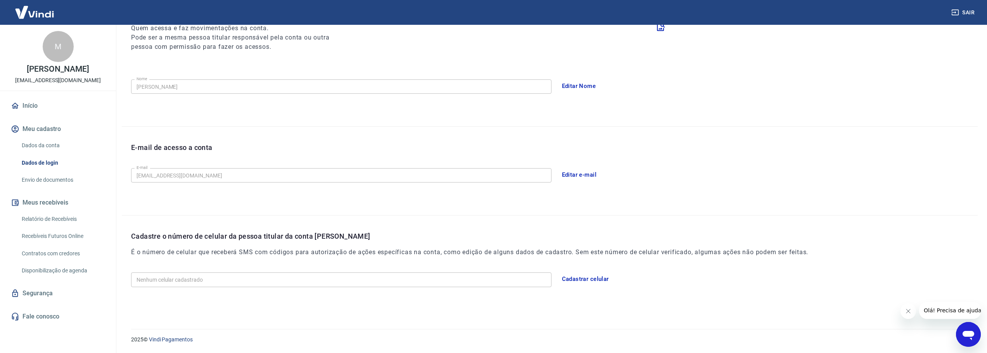
click at [591, 280] on button "Cadastrar celular" at bounding box center [585, 279] width 55 height 16
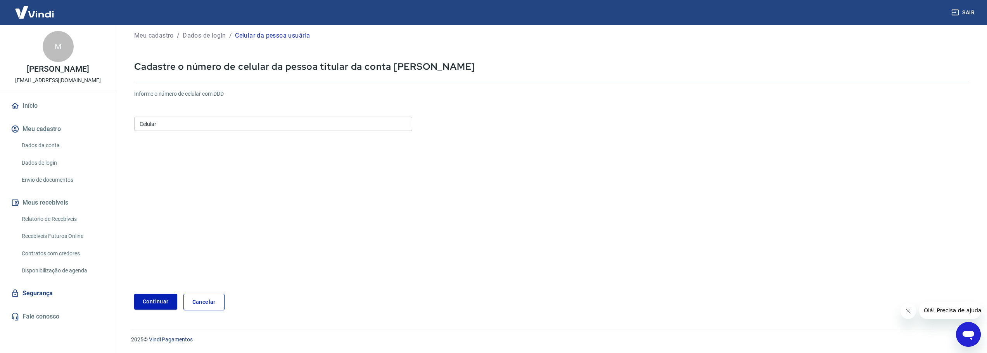
scroll to position [14, 0]
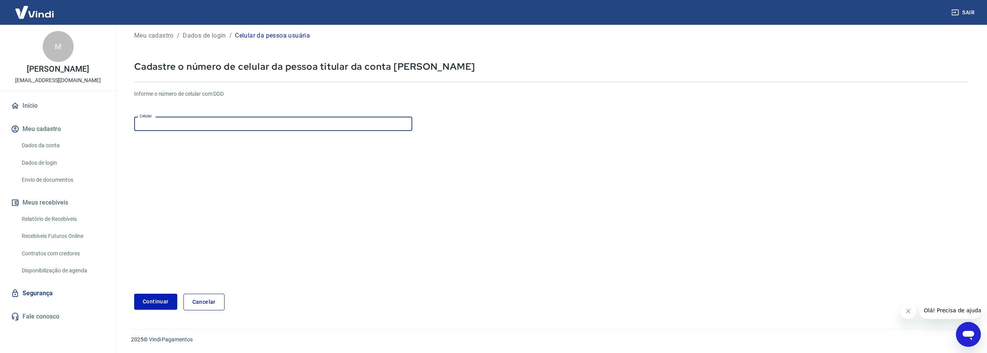
click at [223, 119] on input "Celular" at bounding box center [273, 124] width 278 height 14
type input "[PHONE_NUMBER]"
click at [167, 303] on button "Continuar" at bounding box center [155, 302] width 43 height 16
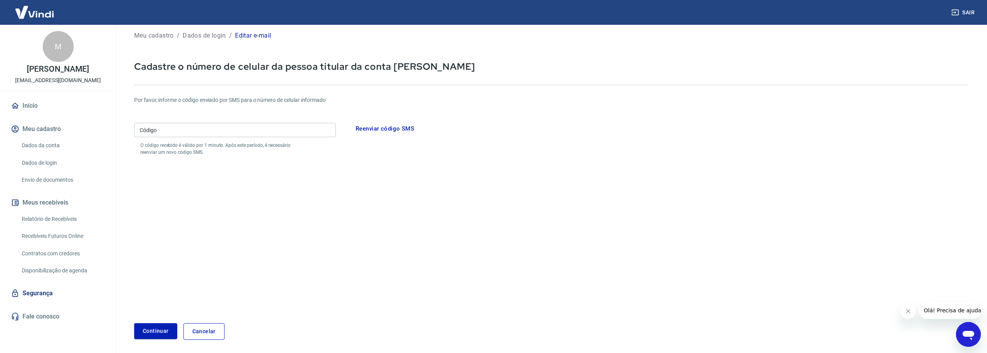
click at [170, 126] on input "Código" at bounding box center [235, 130] width 202 height 14
type input "381019"
click at [150, 330] on button "Continuar" at bounding box center [155, 332] width 43 height 16
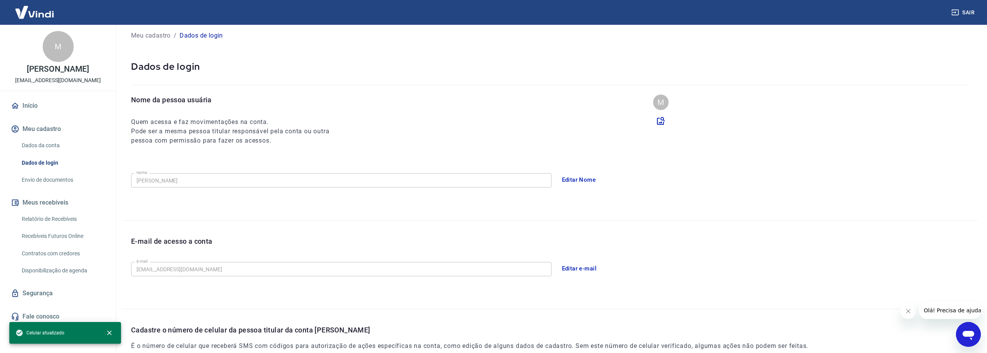
scroll to position [105, 0]
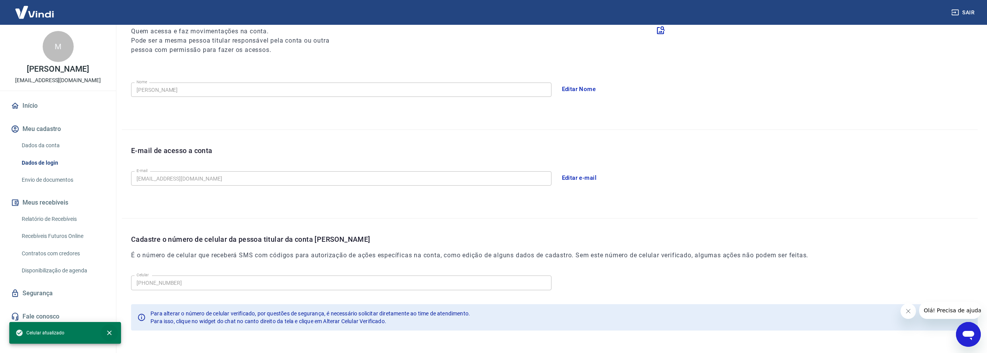
click at [109, 333] on icon "close" at bounding box center [109, 333] width 5 height 5
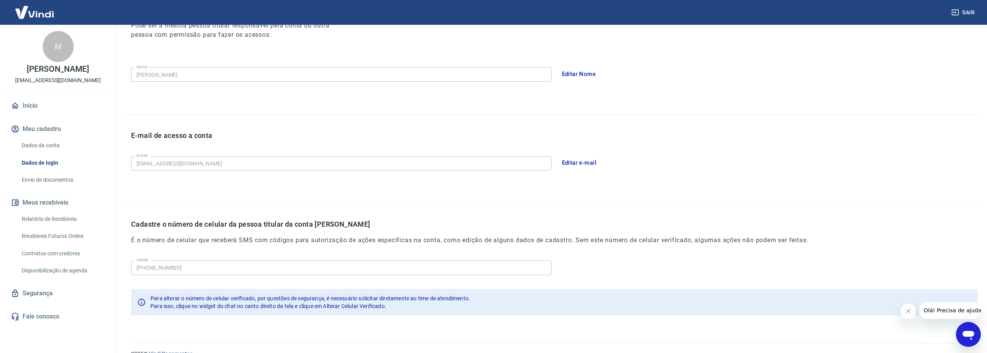
scroll to position [134, 0]
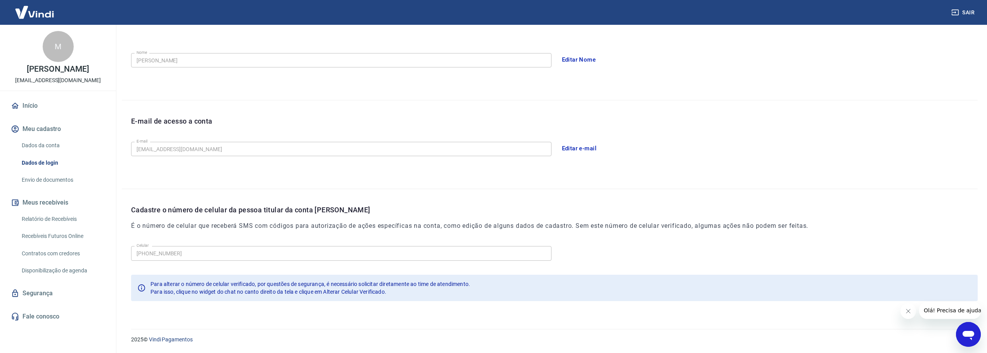
click at [52, 136] on button "Meu cadastro" at bounding box center [57, 129] width 97 height 17
click at [34, 153] on link "Dados da conta" at bounding box center [63, 146] width 88 height 16
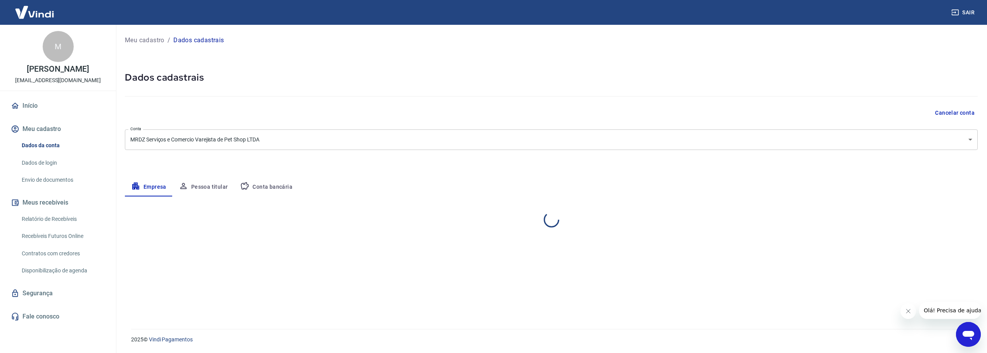
select select "SP"
select select "business"
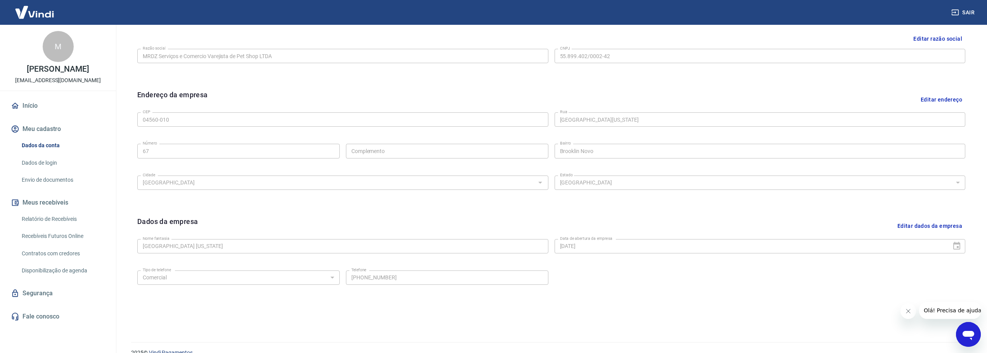
scroll to position [194, 0]
click at [932, 223] on button "Editar dados da empresa" at bounding box center [930, 225] width 71 height 20
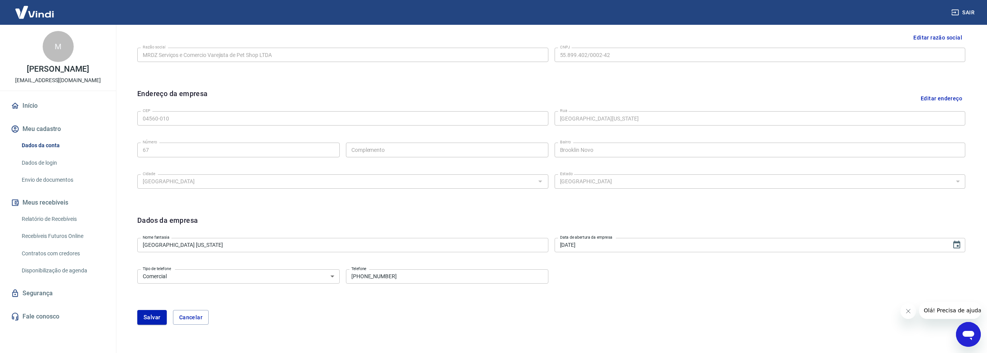
click at [592, 243] on input "17/06/2020" at bounding box center [751, 245] width 392 height 14
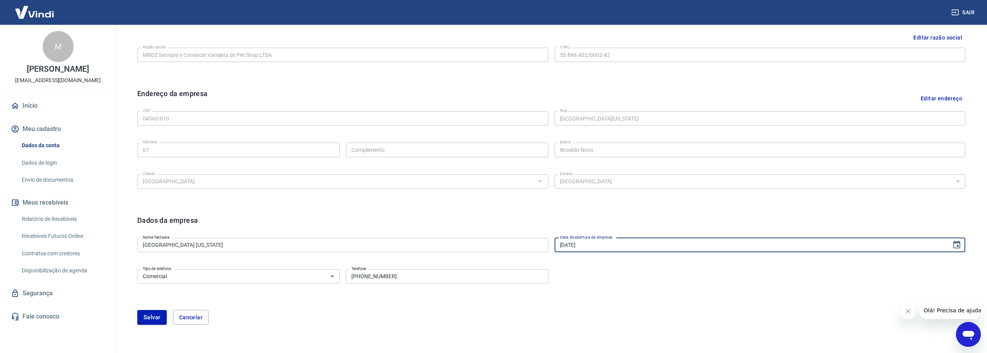
type input "[DATE]"
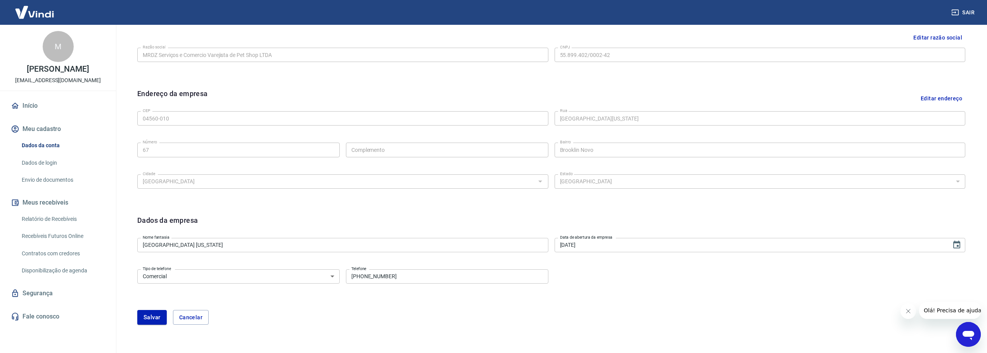
click at [627, 292] on div "Tipo de telefone Residencial Comercial Tipo de telefone Telefone (11) 97153-433…" at bounding box center [551, 282] width 828 height 31
click at [152, 317] on button "Salvar" at bounding box center [151, 317] width 29 height 15
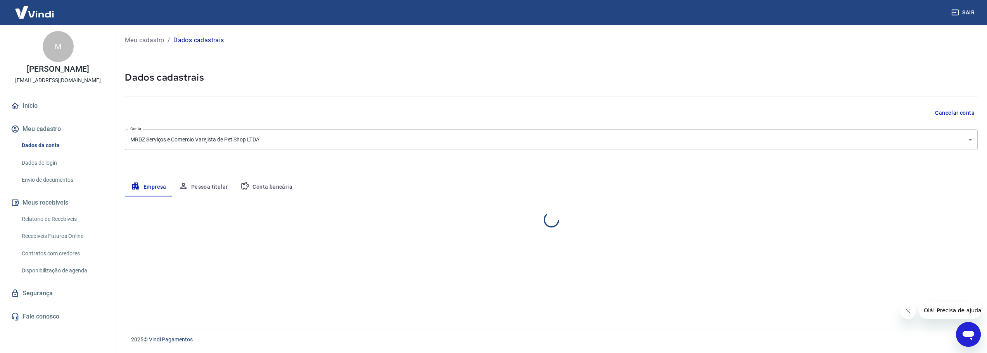
scroll to position [0, 0]
select select "SP"
select select "business"
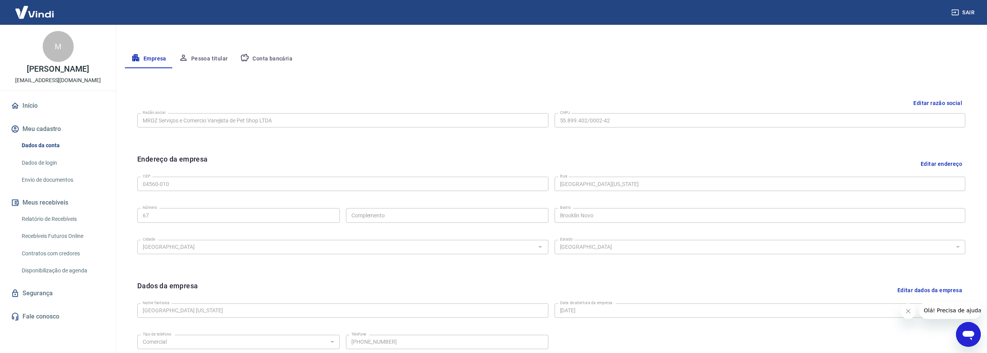
scroll to position [51, 0]
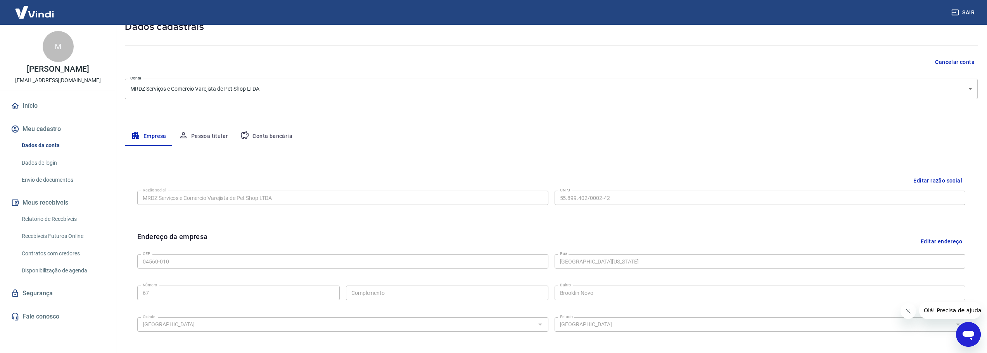
click at [216, 133] on button "Pessoa titular" at bounding box center [204, 136] width 62 height 19
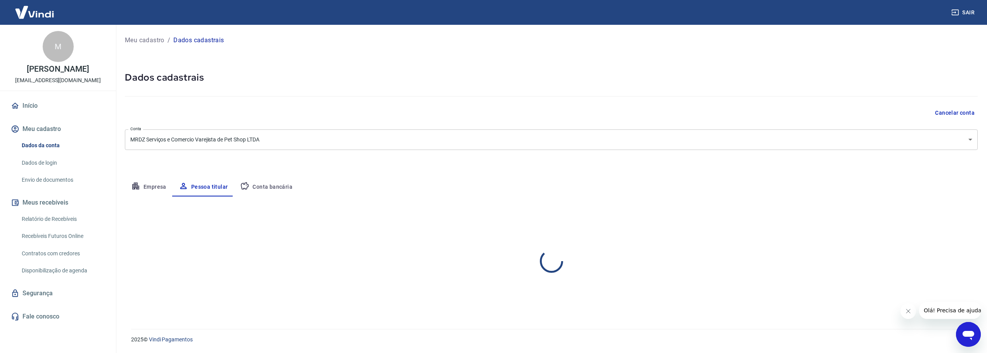
scroll to position [0, 0]
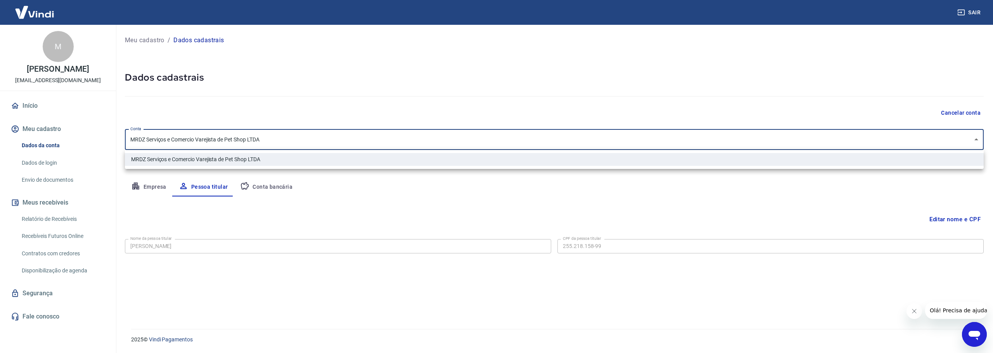
click at [978, 140] on body "Sair M Maximiliano Raul Dominguez petshopnebraska@outlook.com Início Meu cadast…" at bounding box center [496, 176] width 993 height 353
click at [978, 140] on div at bounding box center [496, 176] width 993 height 353
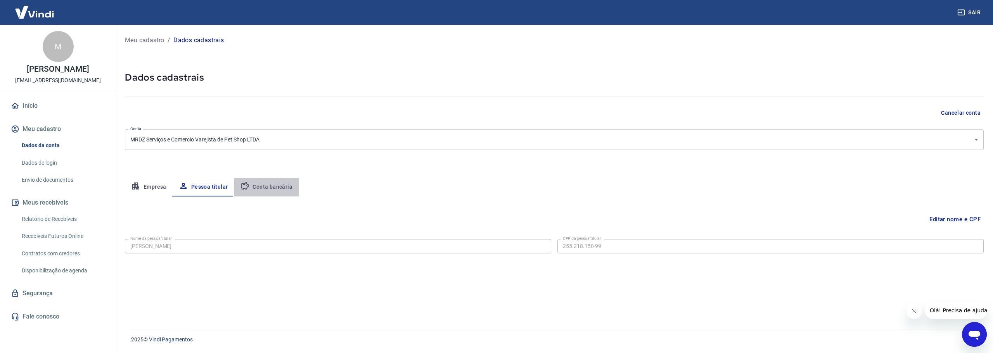
click at [267, 188] on button "Conta bancária" at bounding box center [266, 187] width 65 height 19
select select "1"
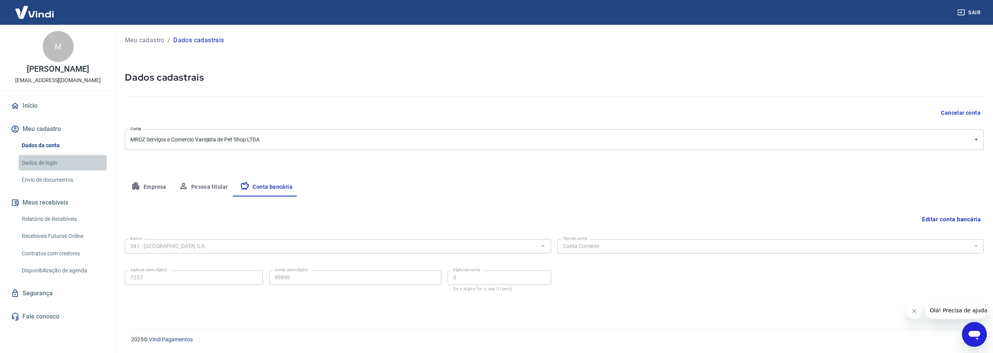
click at [48, 170] on link "Dados de login" at bounding box center [63, 163] width 88 height 16
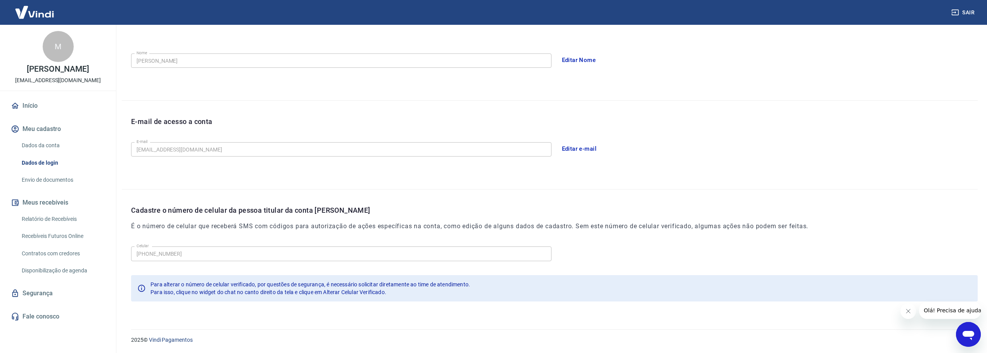
scroll to position [134, 0]
click at [56, 186] on link "Envio de documentos" at bounding box center [63, 180] width 88 height 16
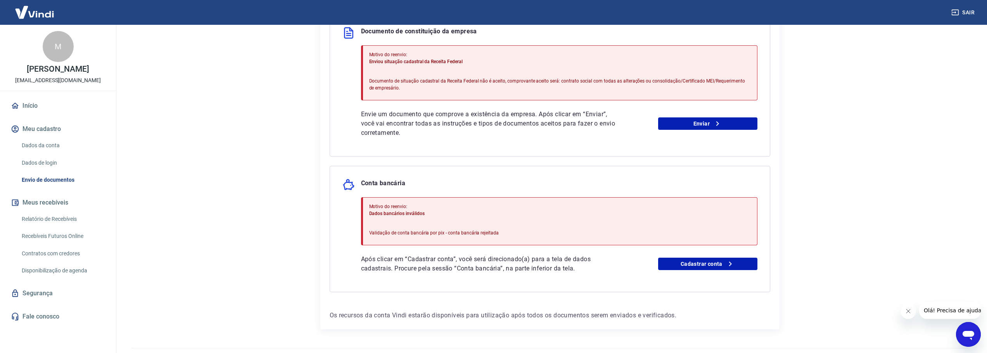
scroll to position [202, 0]
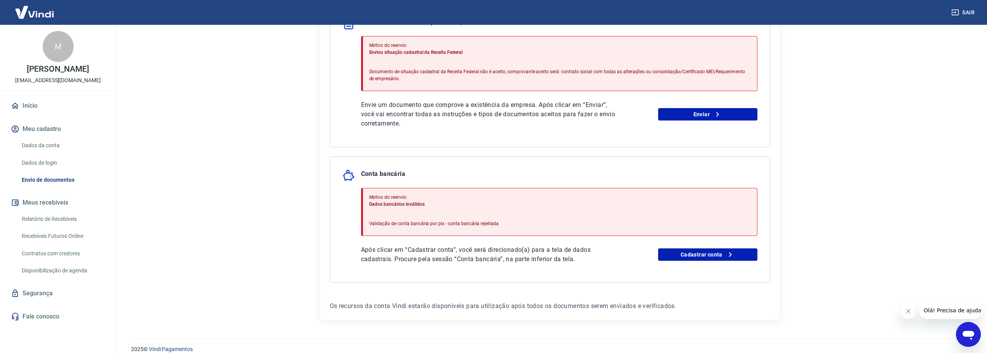
drag, startPoint x: 321, startPoint y: 245, endPoint x: 317, endPoint y: 245, distance: 4.3
click at [317, 245] on div "Envio de documentos Para utilizar alguns recursos da sua conta Vindi, é necessá…" at bounding box center [550, 76] width 478 height 507
click at [712, 254] on link "Cadastrar conta" at bounding box center [707, 255] width 99 height 12
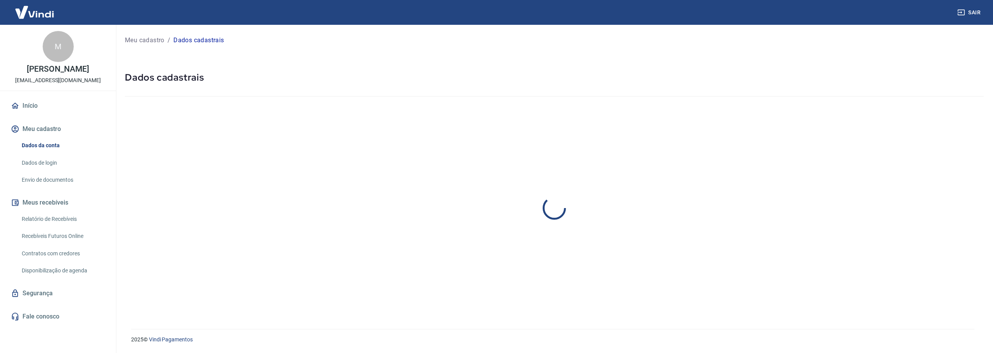
select select "SP"
select select "business"
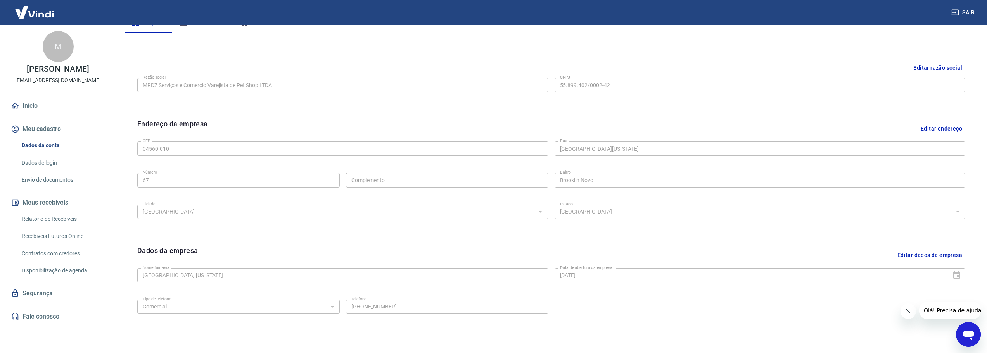
scroll to position [90, 0]
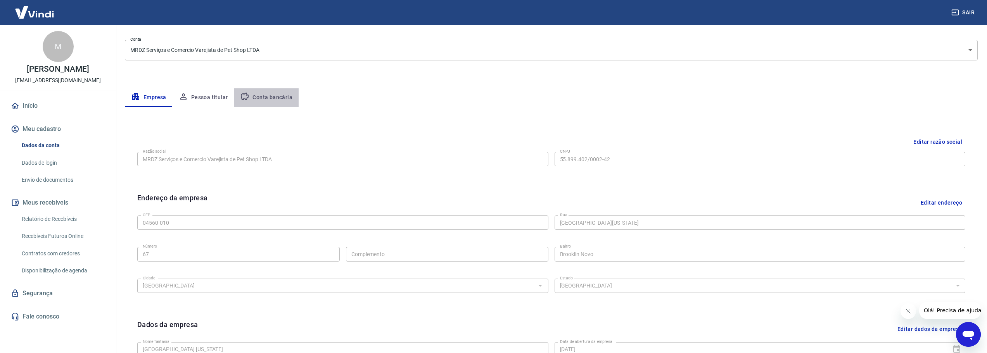
click at [275, 96] on button "Conta bancária" at bounding box center [266, 97] width 65 height 19
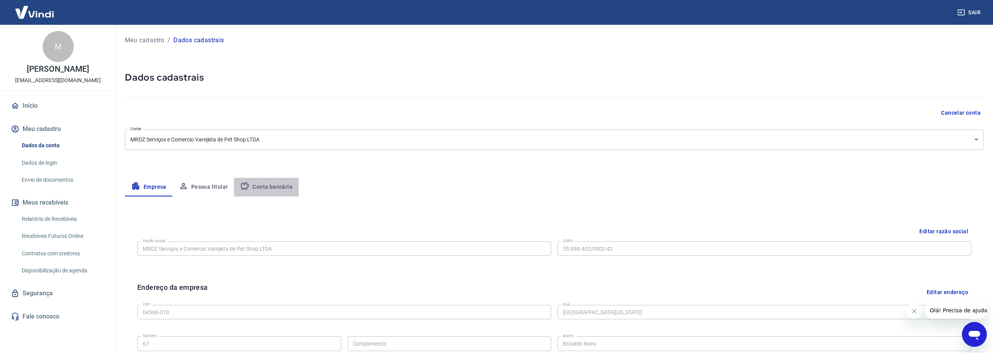
select select "1"
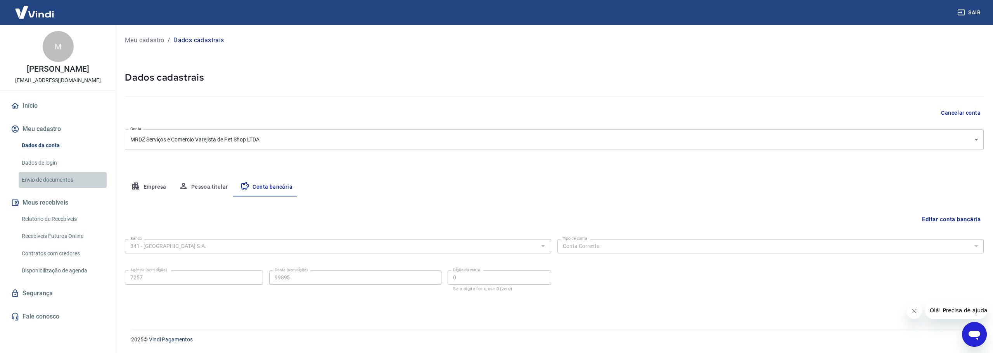
click at [42, 186] on link "Envio de documentos" at bounding box center [63, 180] width 88 height 16
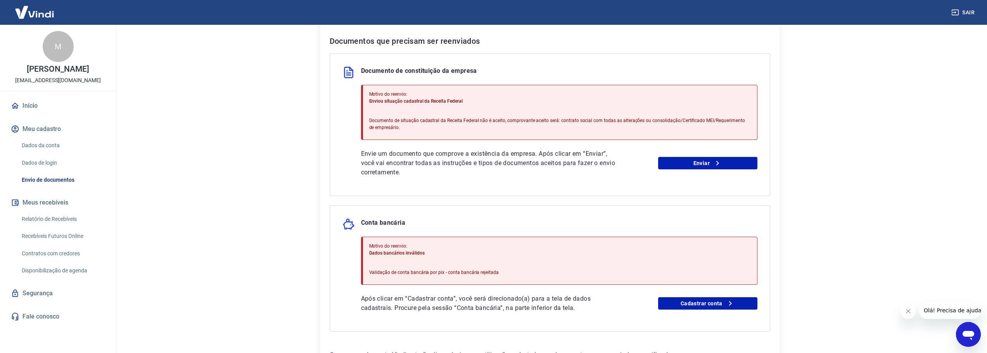
scroll to position [212, 0]
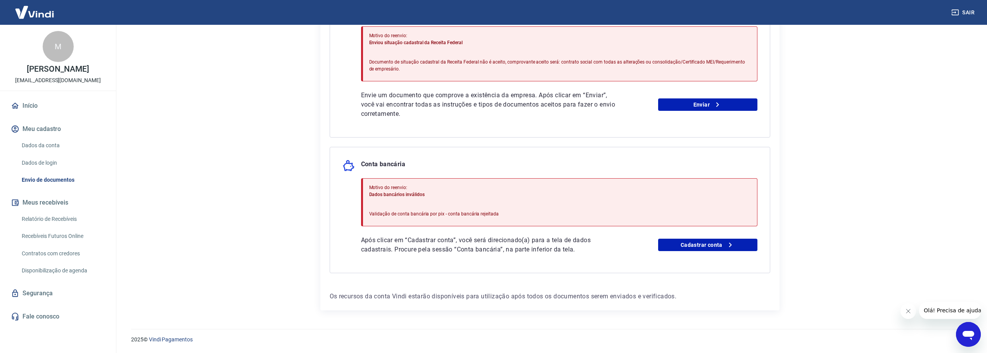
click at [906, 311] on icon "Fechar mensagem da empresa" at bounding box center [908, 311] width 6 height 6
